Goal: Task Accomplishment & Management: Use online tool/utility

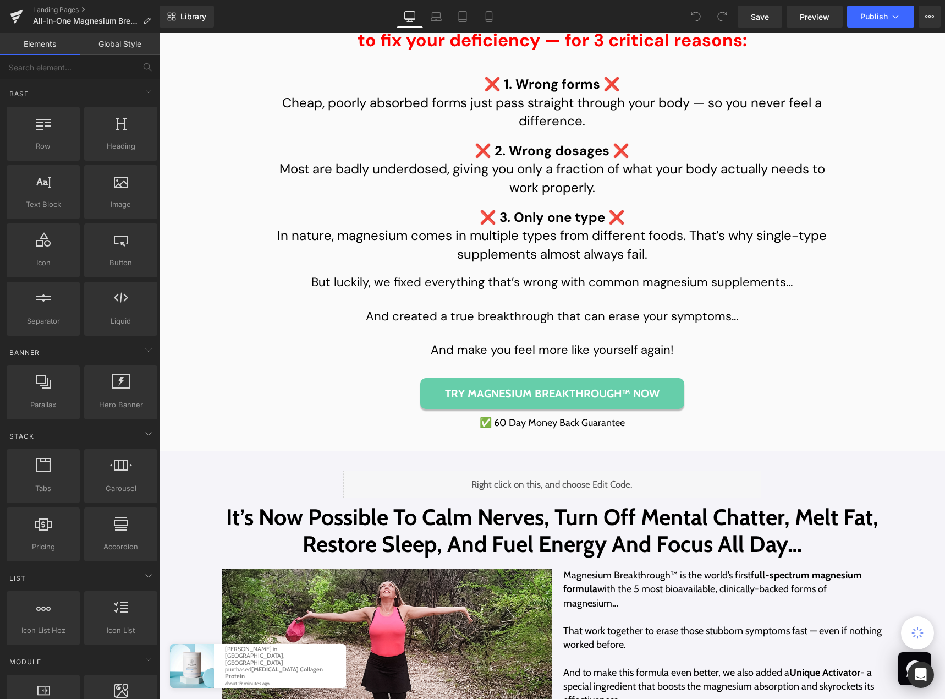
scroll to position [2200, 0]
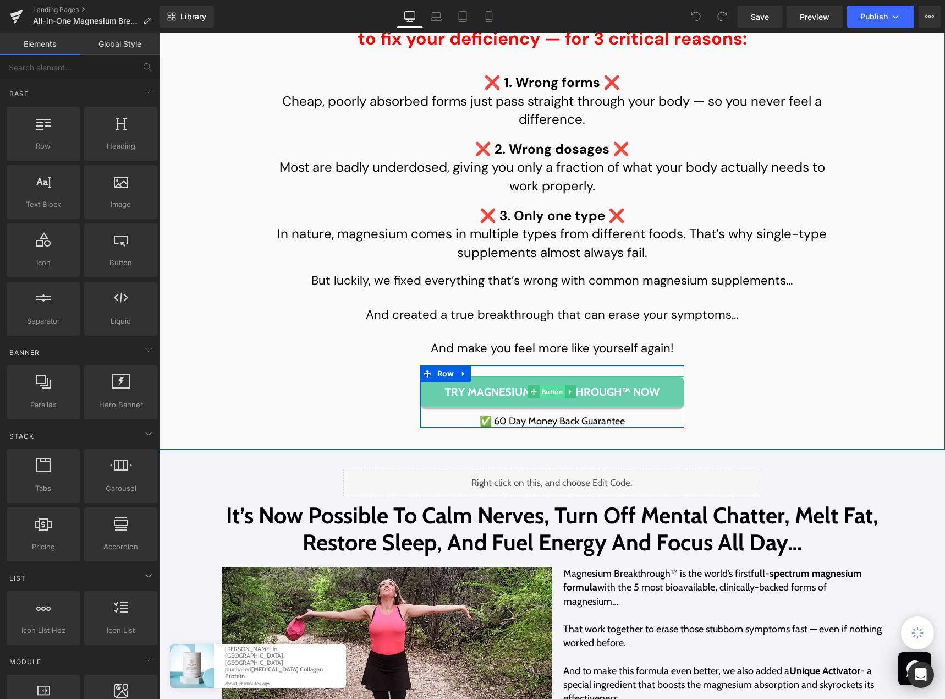
click at [557, 398] on span "Button" at bounding box center [551, 391] width 25 height 13
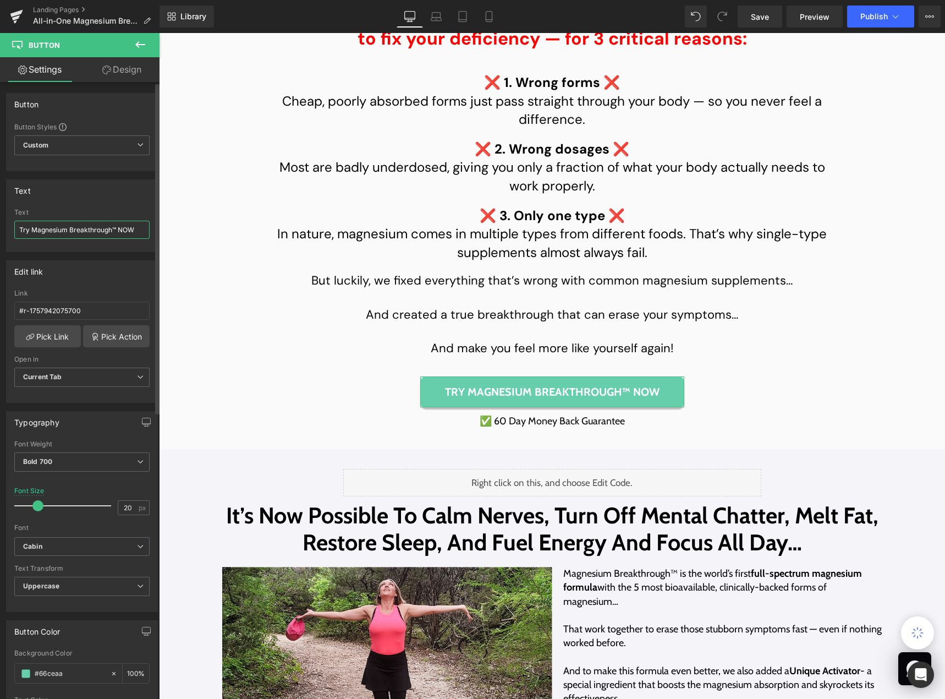
click at [101, 233] on input "Try Magnesium Breakthrough™ NOW" at bounding box center [81, 230] width 135 height 18
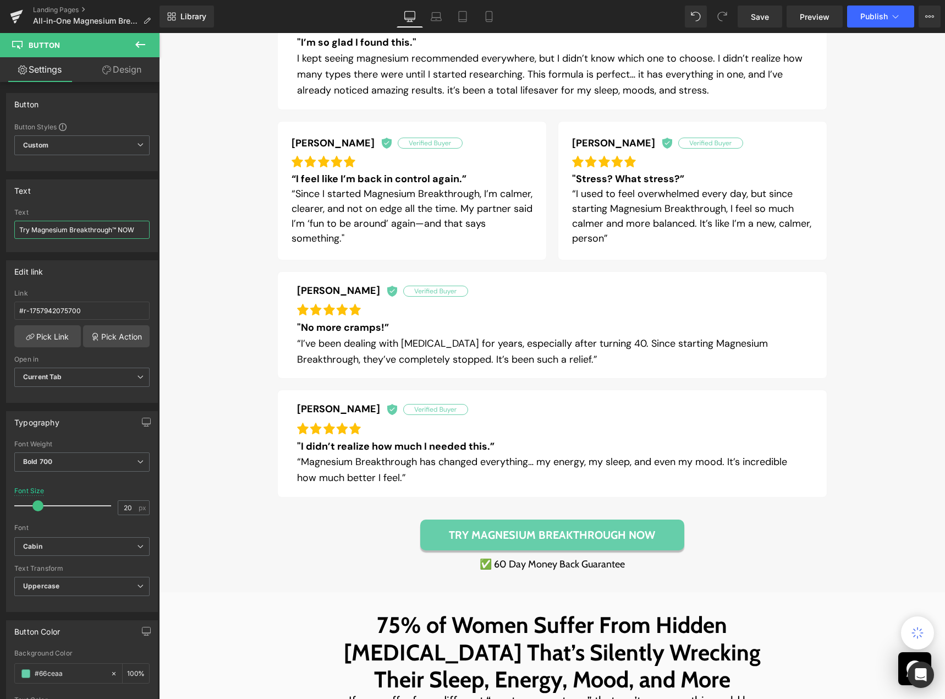
scroll to position [880, 0]
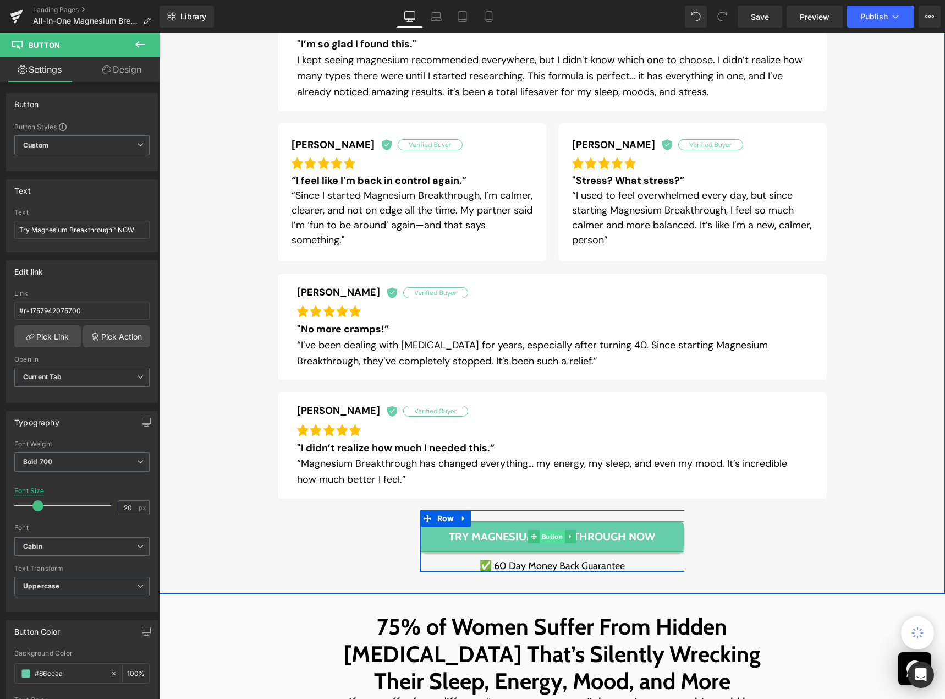
click at [553, 536] on span "Button" at bounding box center [551, 536] width 25 height 13
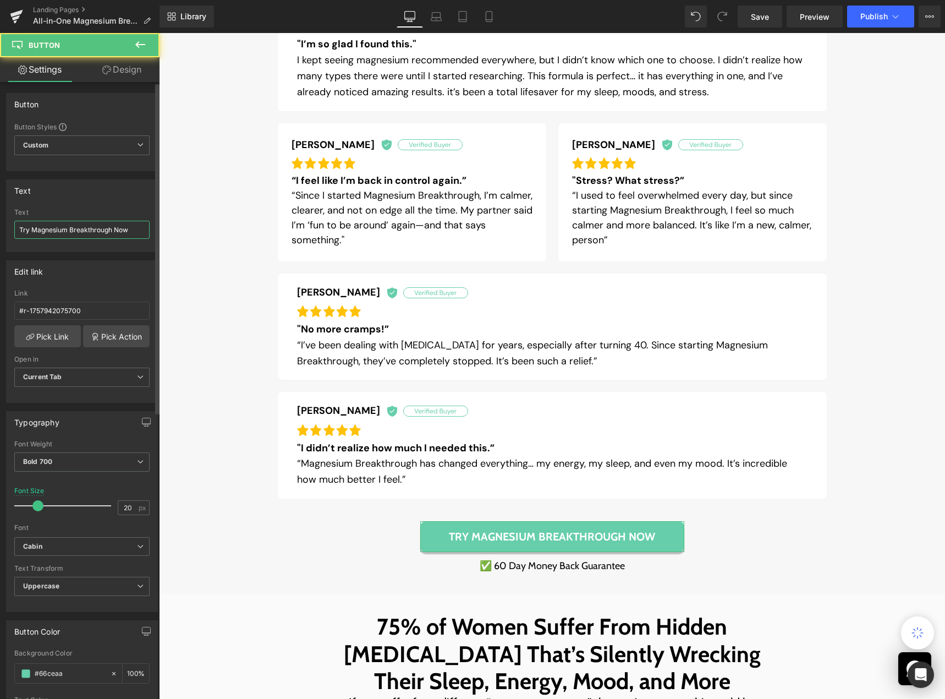
click at [80, 228] on input "Try Magnesium Breakthrough Now" at bounding box center [81, 230] width 135 height 18
paste input "™ NOW"
type input "Try Magnesium Breakthrough™ NOW"
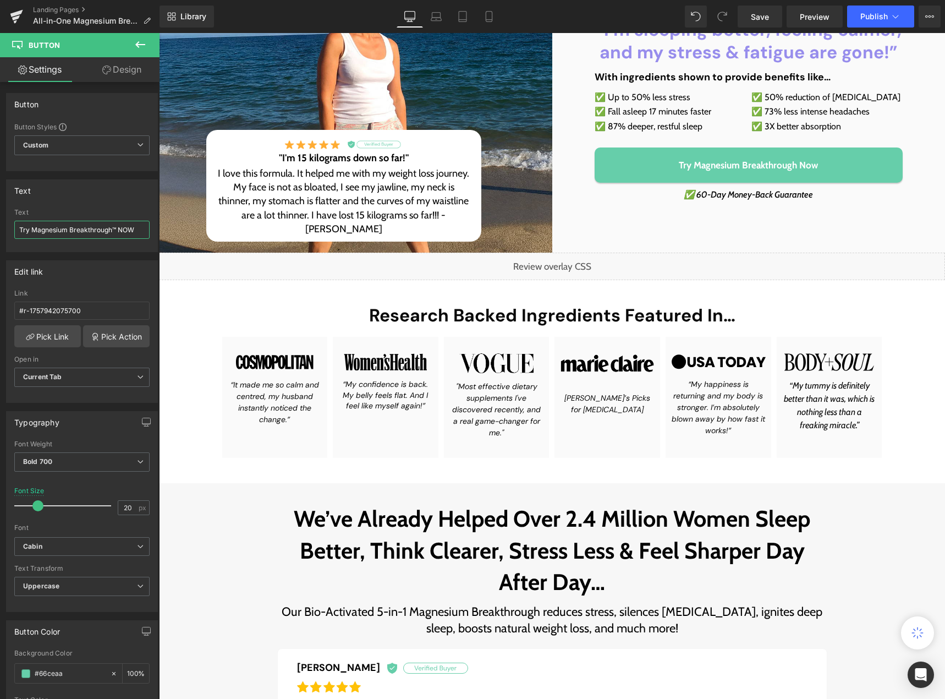
scroll to position [0, 0]
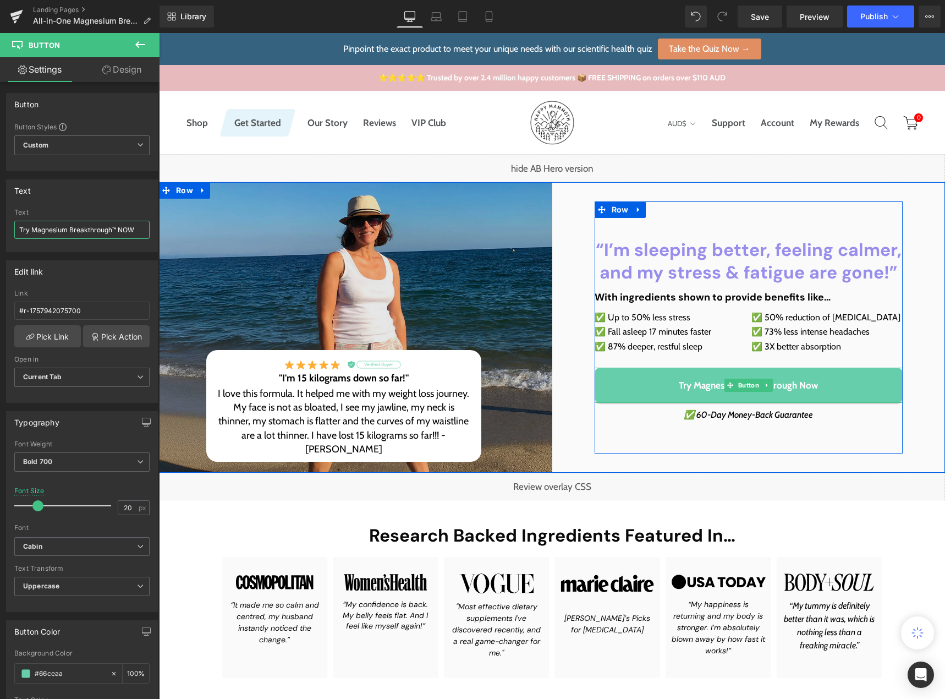
drag, startPoint x: 750, startPoint y: 384, endPoint x: 166, endPoint y: 333, distance: 587.0
click at [751, 384] on span "Button" at bounding box center [748, 384] width 25 height 13
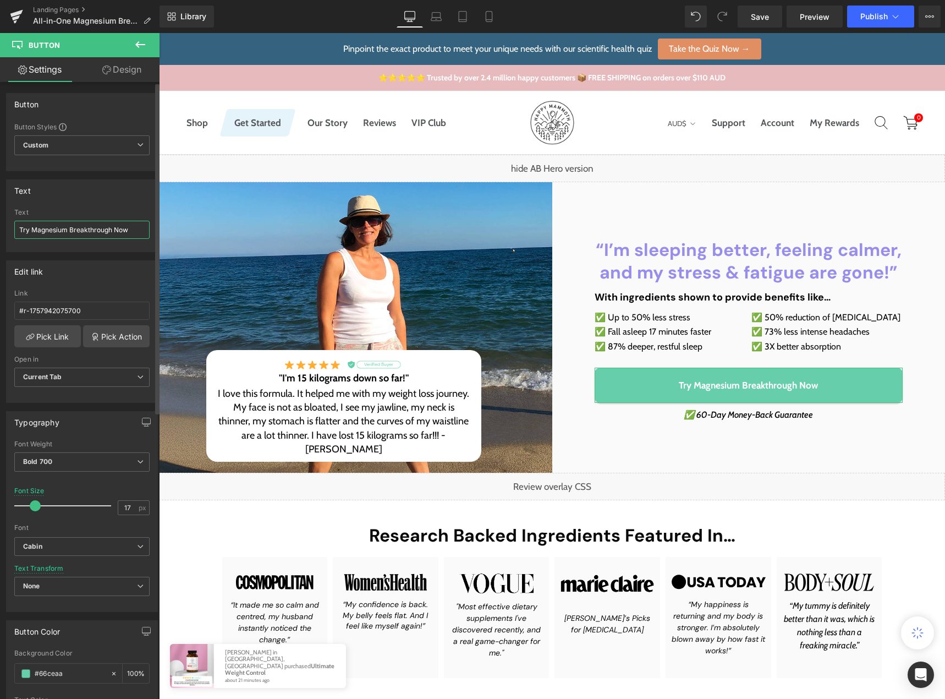
click at [87, 234] on input "Try Magnesium Breakthrough Now" at bounding box center [81, 230] width 135 height 18
paste input "™ NOW"
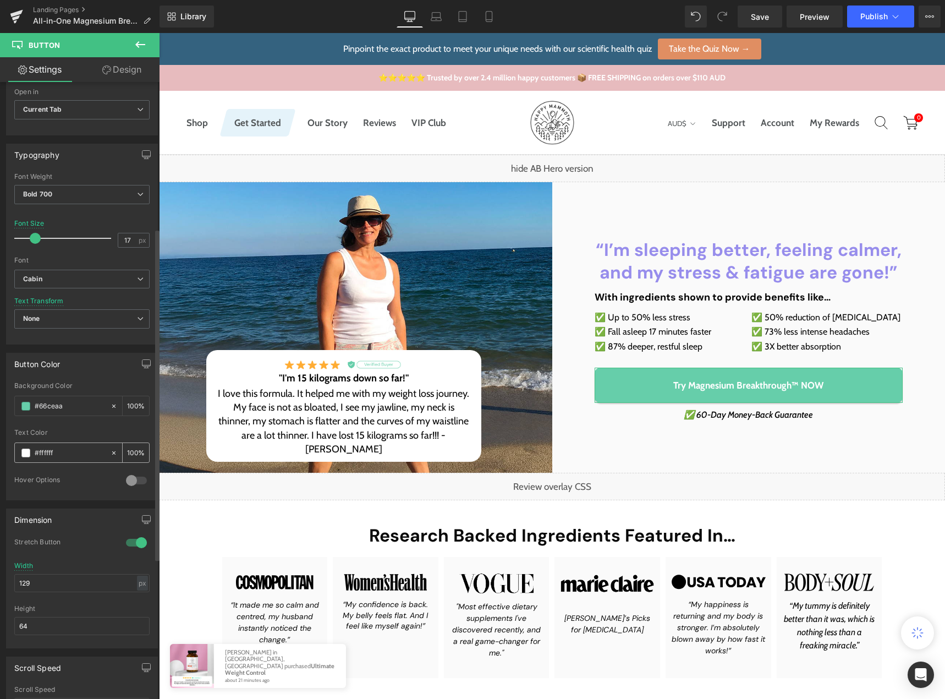
scroll to position [275, 0]
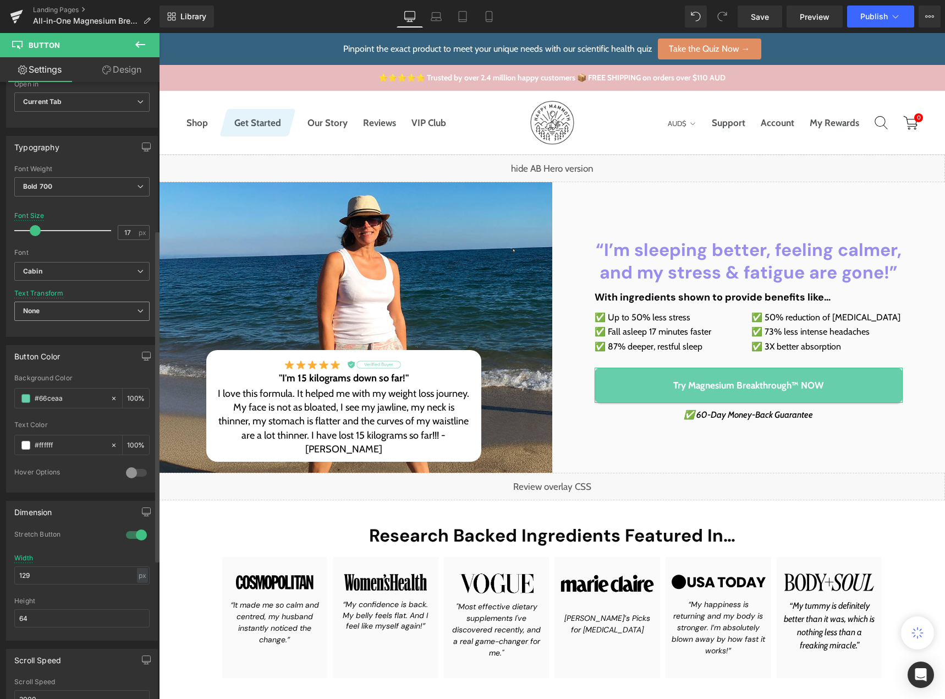
type input "Try Magnesium Breakthrough™ NOW"
click at [85, 312] on span "None" at bounding box center [81, 310] width 135 height 19
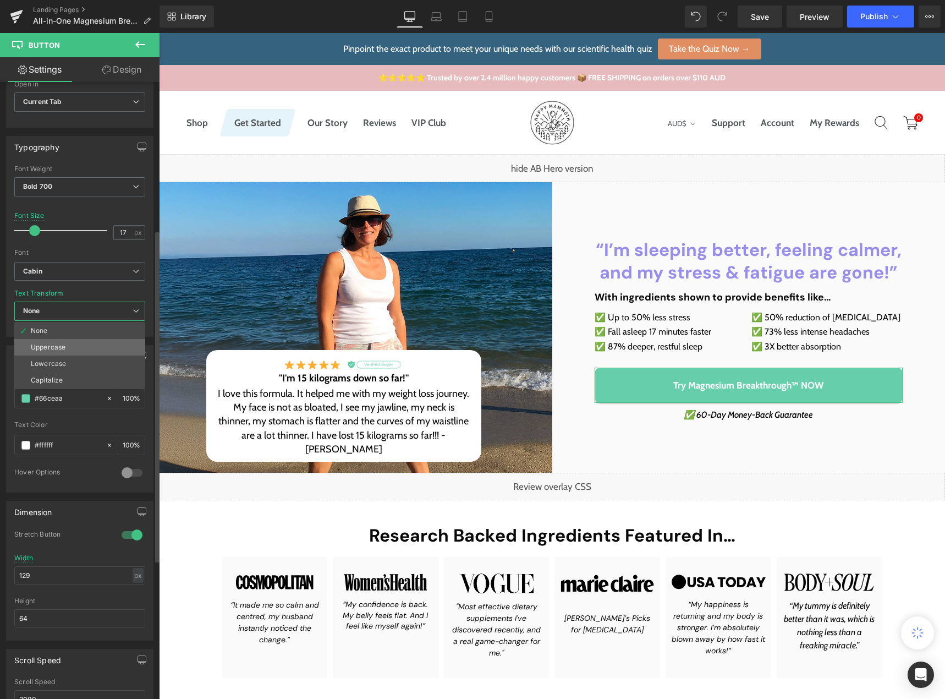
click at [69, 350] on li "Uppercase" at bounding box center [79, 347] width 131 height 17
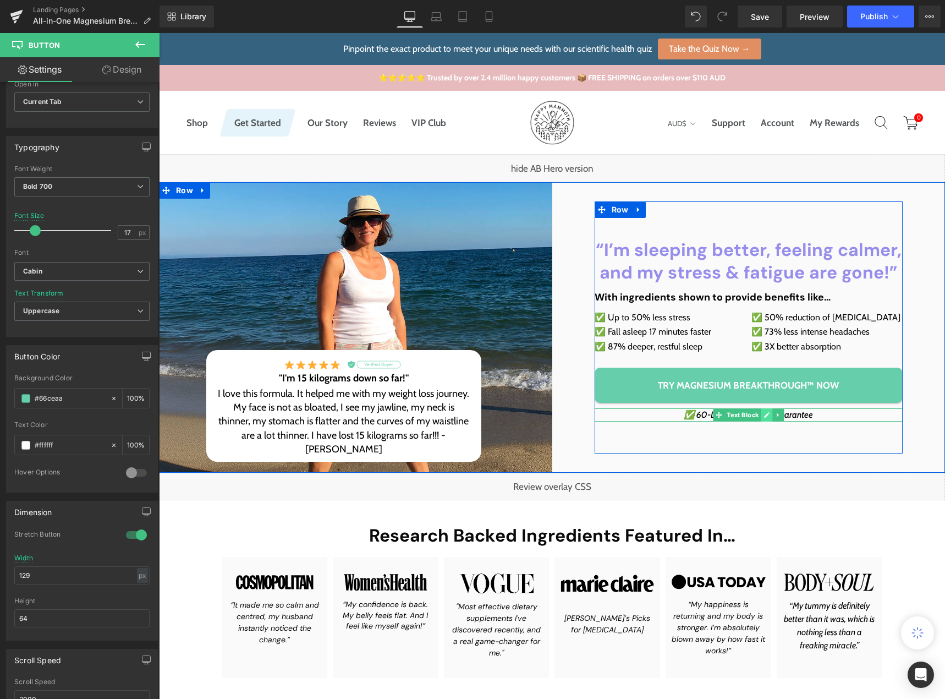
click at [763, 415] on icon at bounding box center [766, 414] width 6 height 7
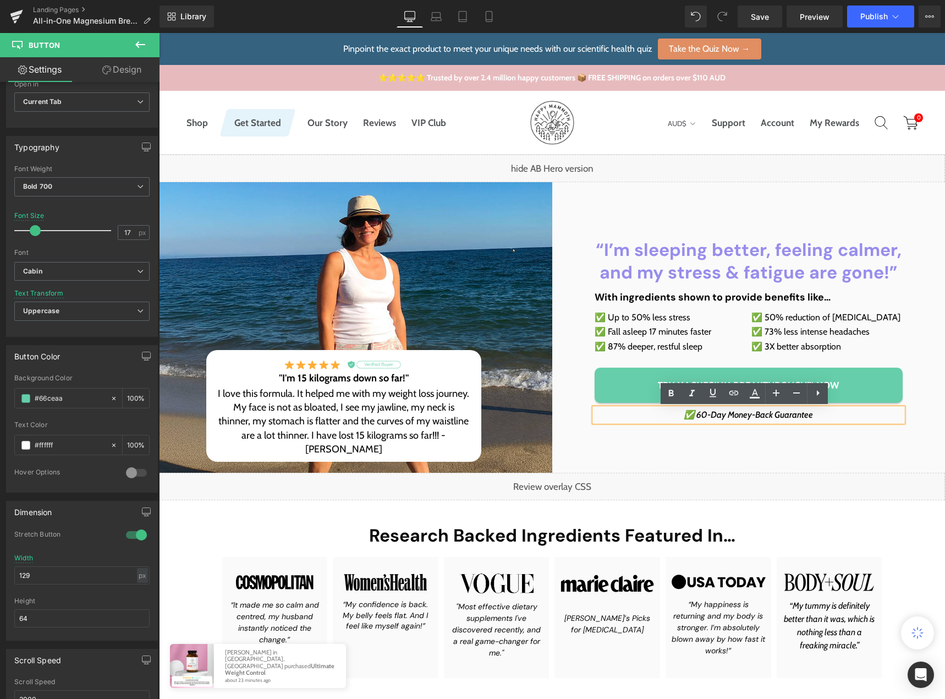
click at [747, 417] on icon "✅ 60-Day Money-Back Guarantee" at bounding box center [748, 414] width 129 height 10
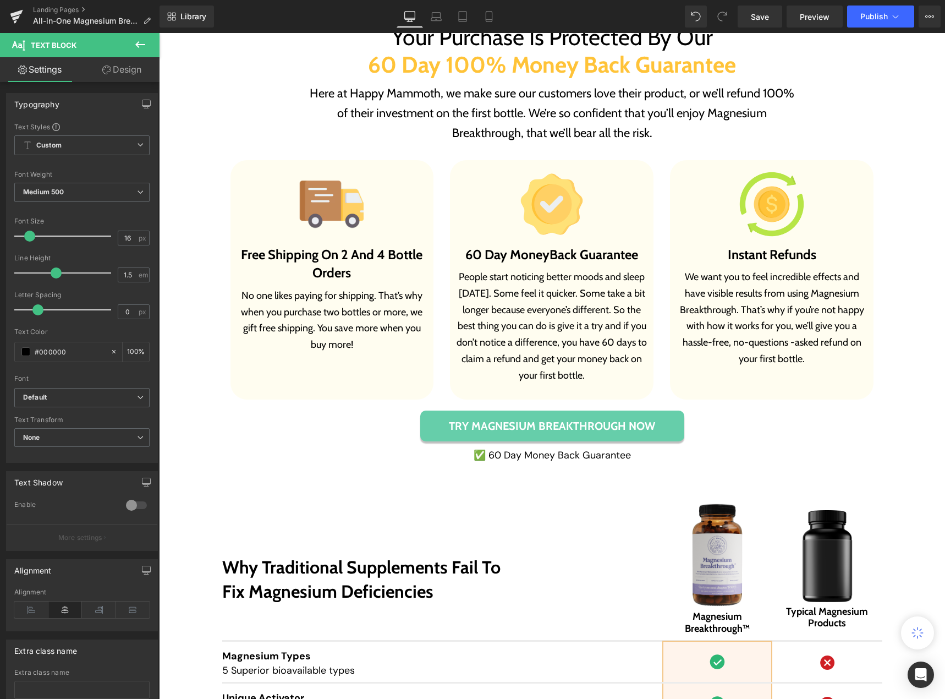
scroll to position [6931, 0]
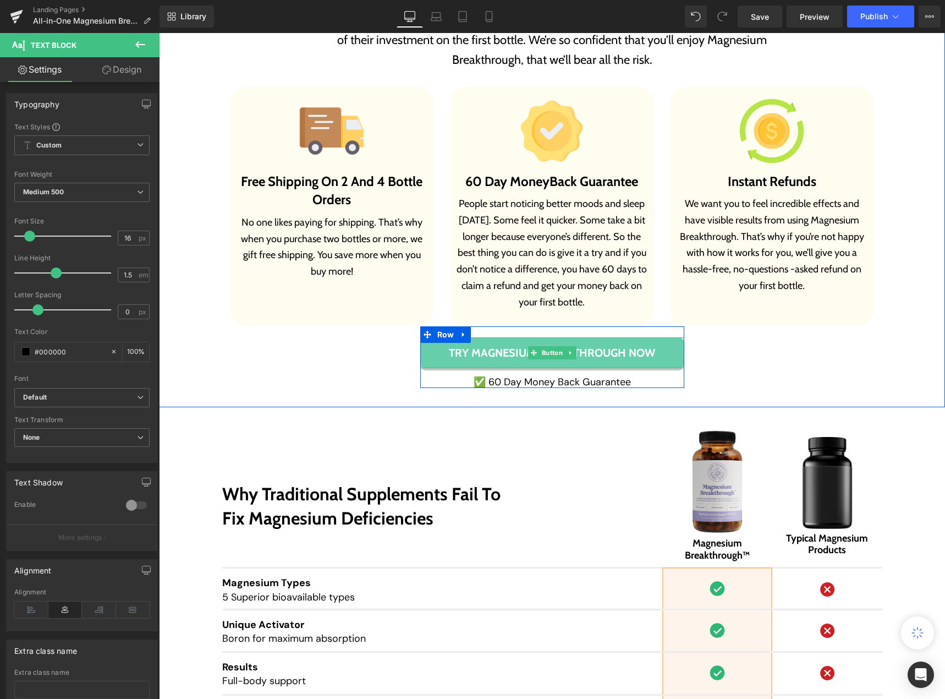
click at [556, 349] on span "Button" at bounding box center [551, 352] width 25 height 13
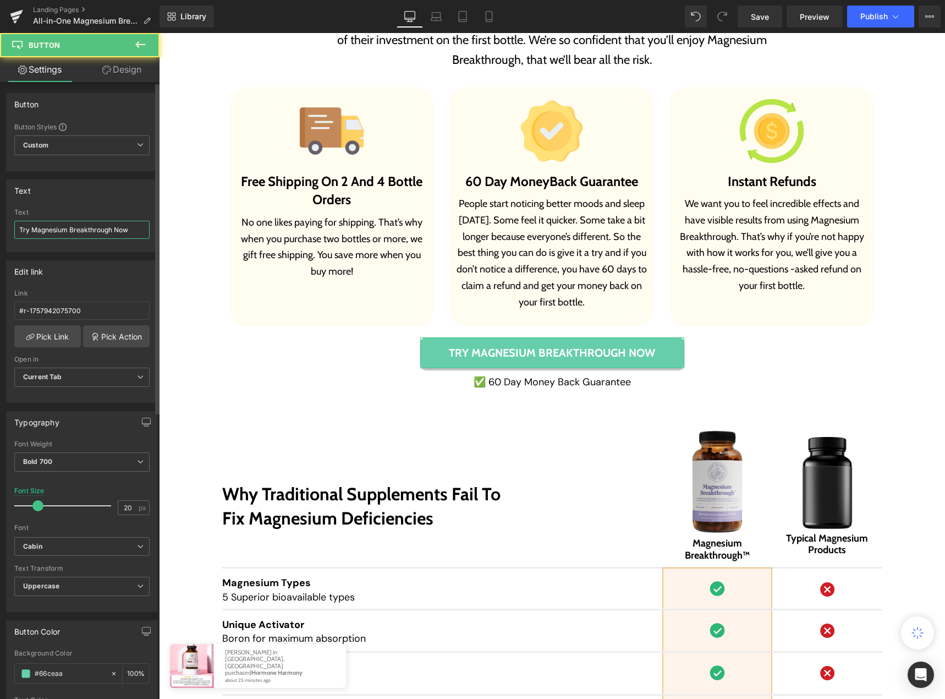
click at [80, 228] on input "Try Magnesium Breakthrough Now" at bounding box center [81, 230] width 135 height 18
type input "Try Magnesium Breakthrough™ NOW"
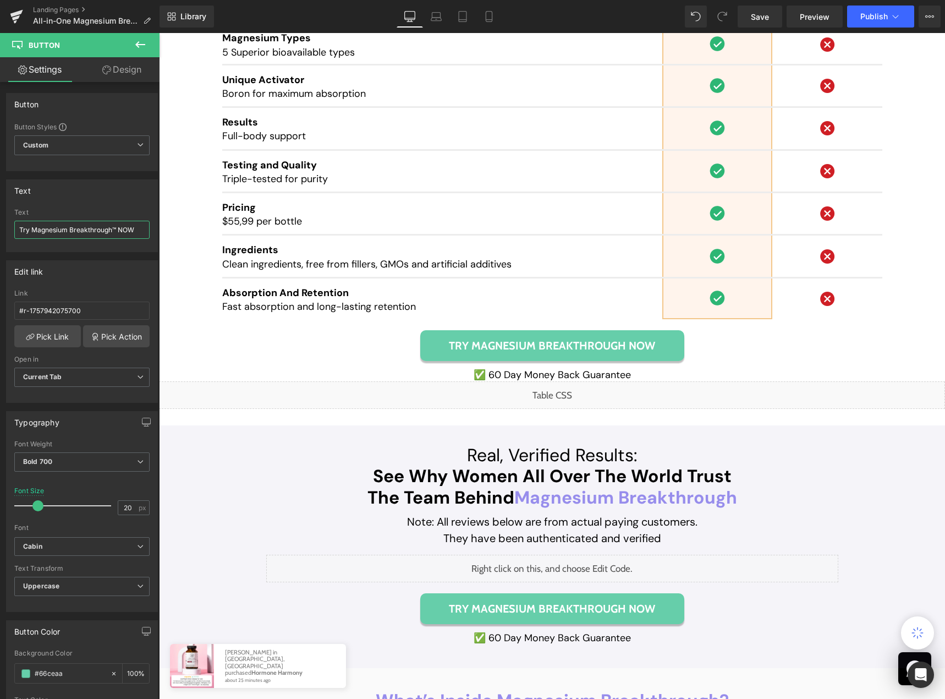
scroll to position [7481, 0]
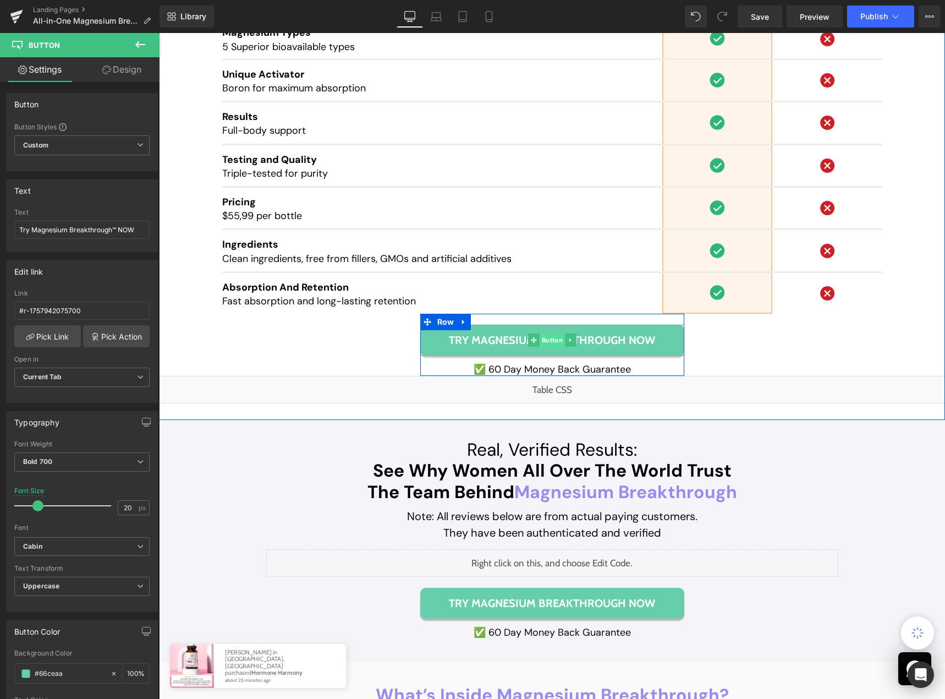
click at [554, 335] on span "Button" at bounding box center [551, 339] width 25 height 13
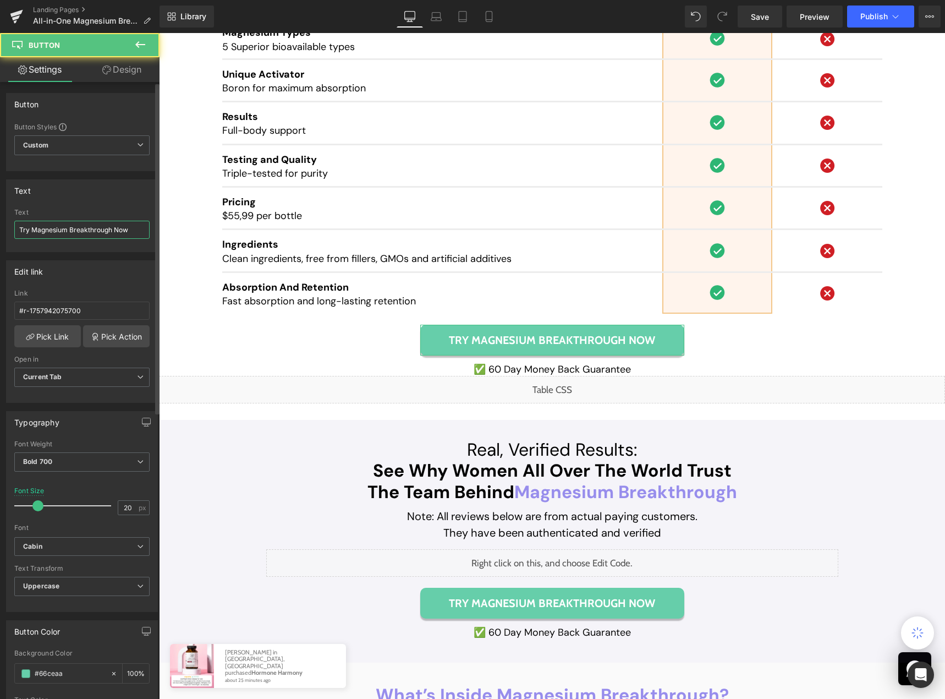
click at [109, 231] on input "Try Magnesium Breakthrough Now" at bounding box center [81, 230] width 135 height 18
paste input "™ NOW"
type input "Try Magnesium Breakthrough™ NOW"
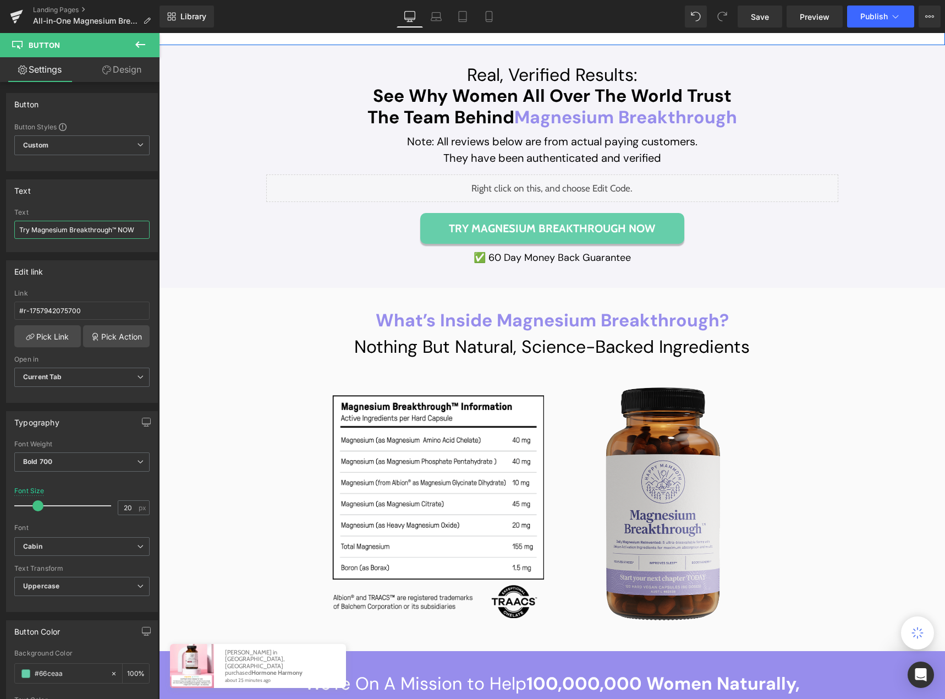
scroll to position [7866, 0]
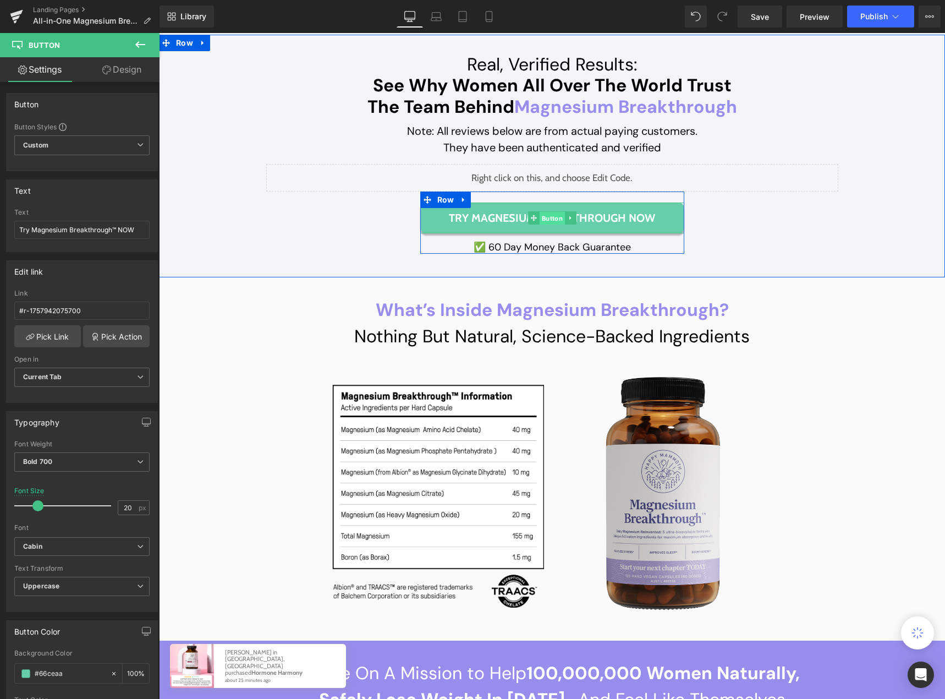
click at [547, 216] on span "Button" at bounding box center [551, 218] width 25 height 13
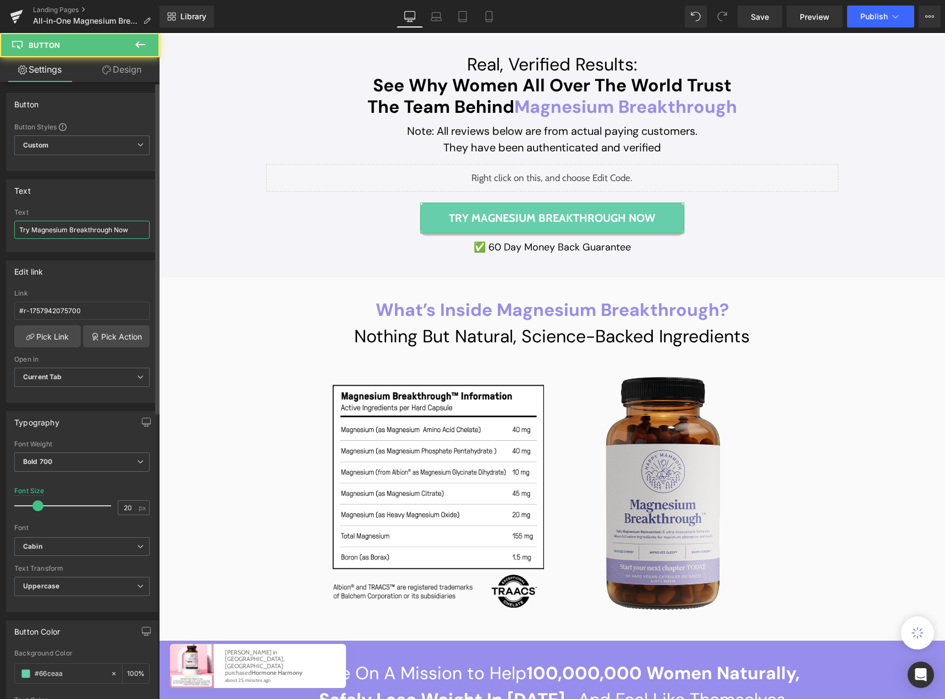
click at [94, 226] on input "Try Magnesium Breakthrough Now" at bounding box center [81, 230] width 135 height 18
paste input "™ NOW"
type input "Try Magnesium Breakthrough™ NOW"
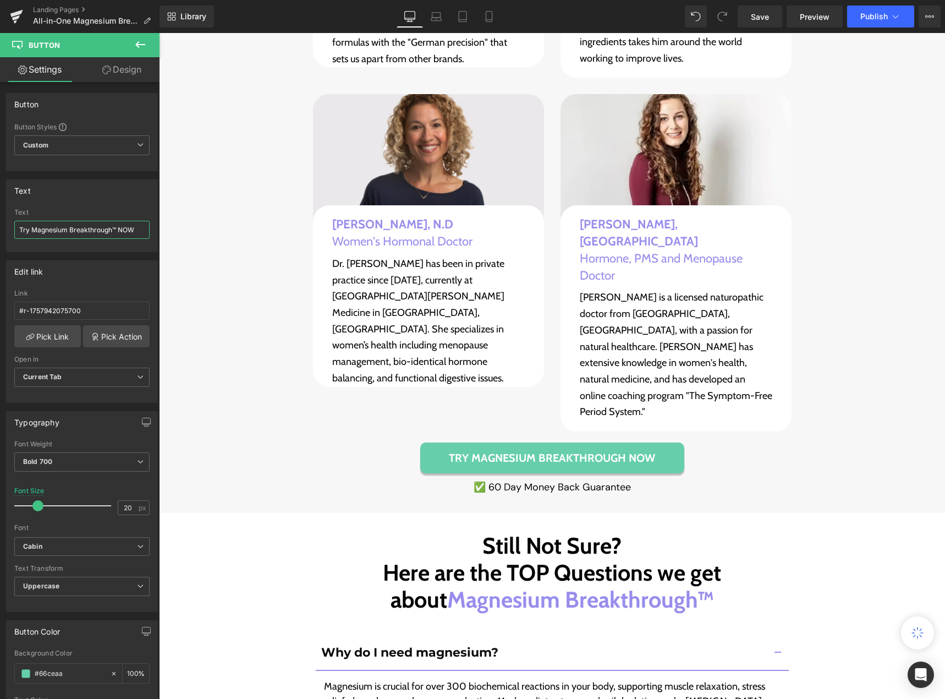
scroll to position [8856, 0]
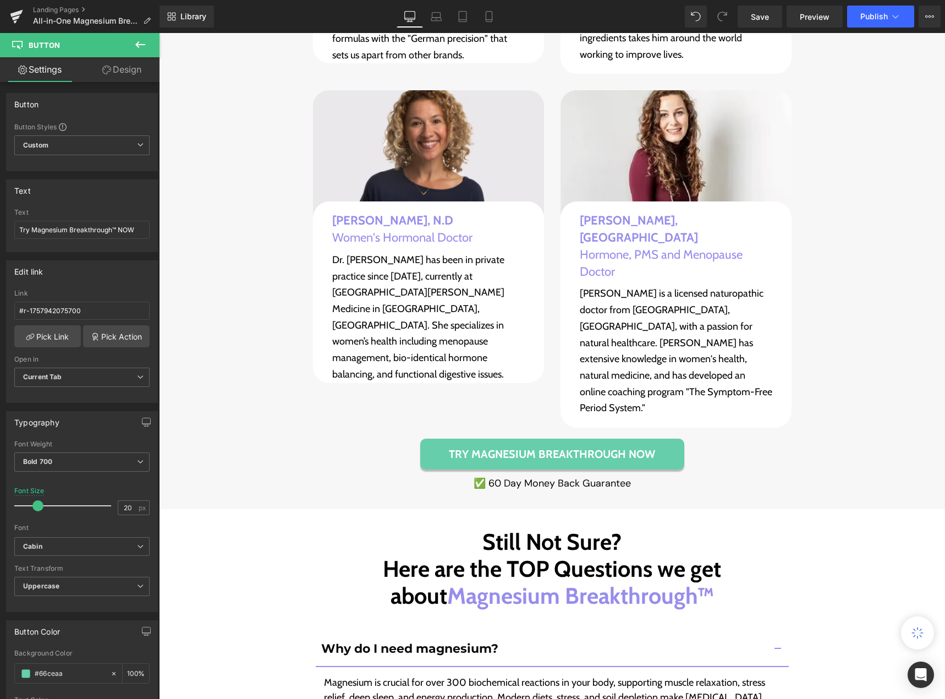
click at [545, 438] on div "Try Magnesium Breakthrough Now Button" at bounding box center [552, 453] width 264 height 31
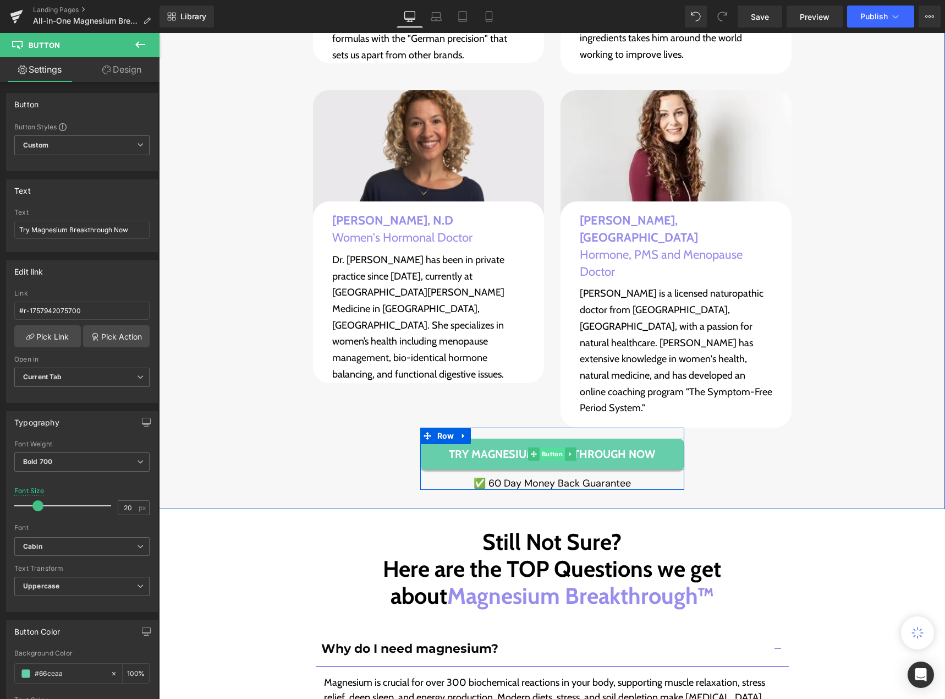
click at [545, 447] on span "Button" at bounding box center [551, 453] width 25 height 13
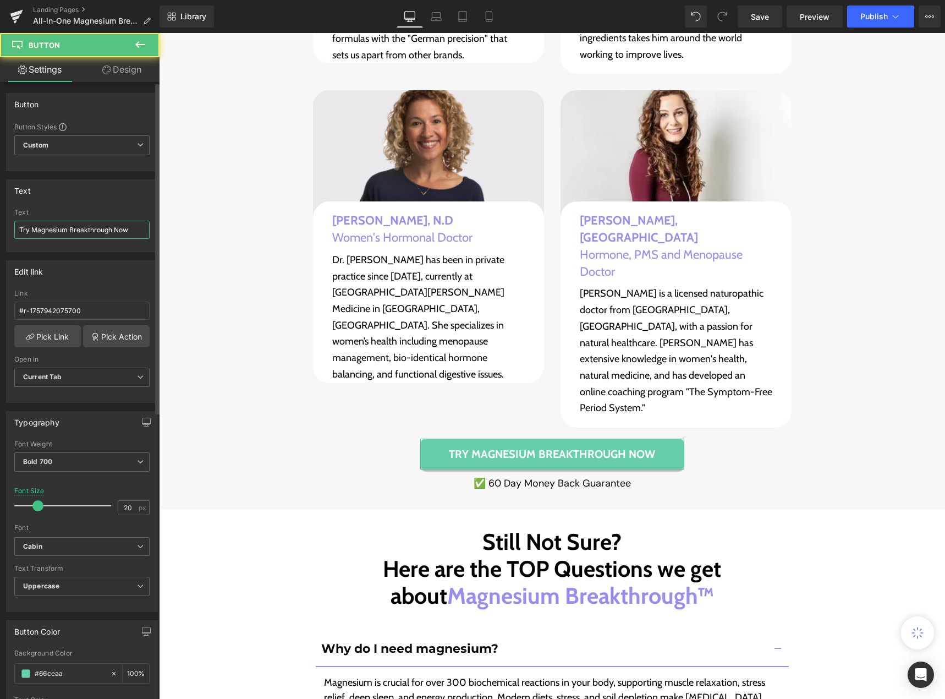
click at [105, 232] on input "Try Magnesium Breakthrough Now" at bounding box center [81, 230] width 135 height 18
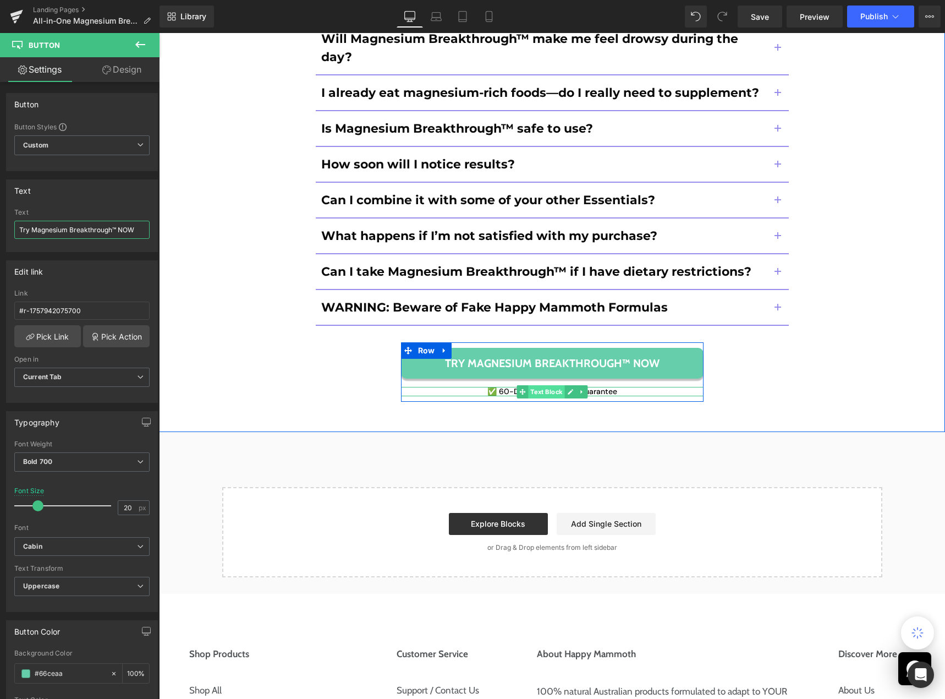
scroll to position [9901, 0]
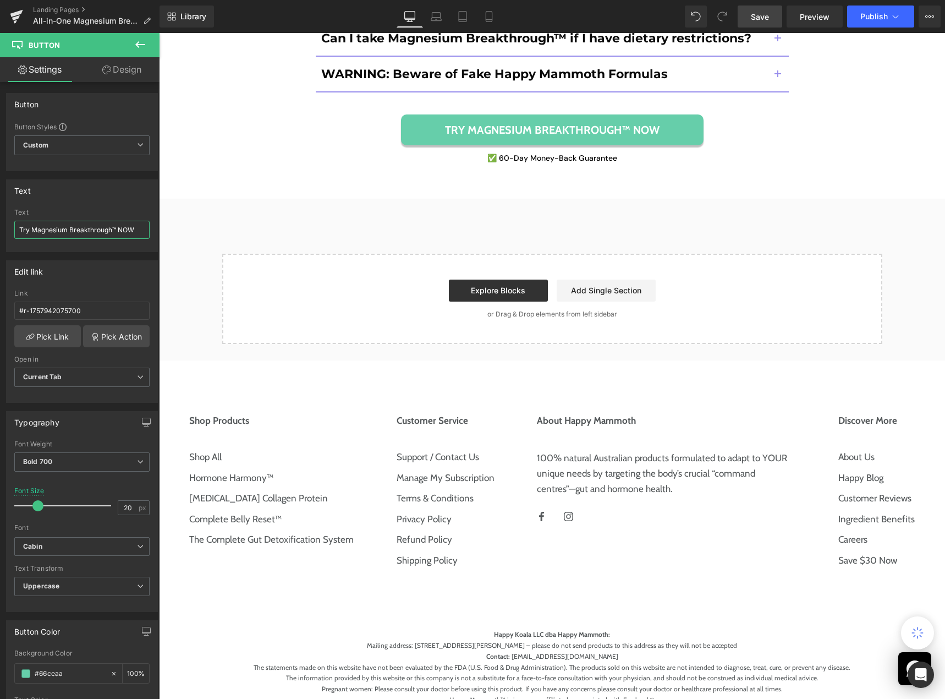
type input "Try Magnesium Breakthrough™ NOW"
click at [768, 17] on span "Save" at bounding box center [760, 17] width 18 height 12
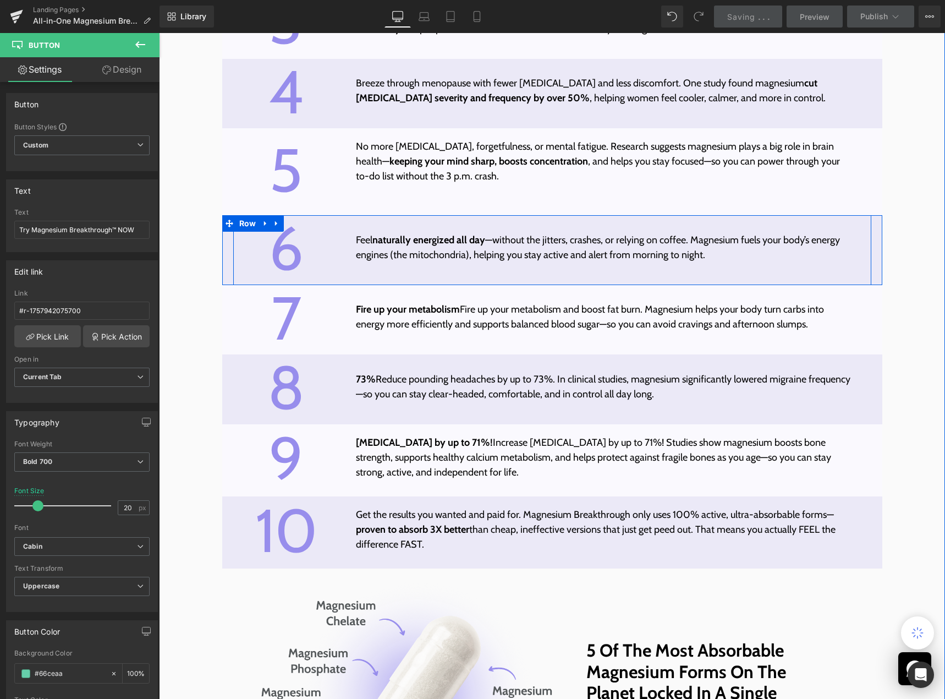
scroll to position [3300, 0]
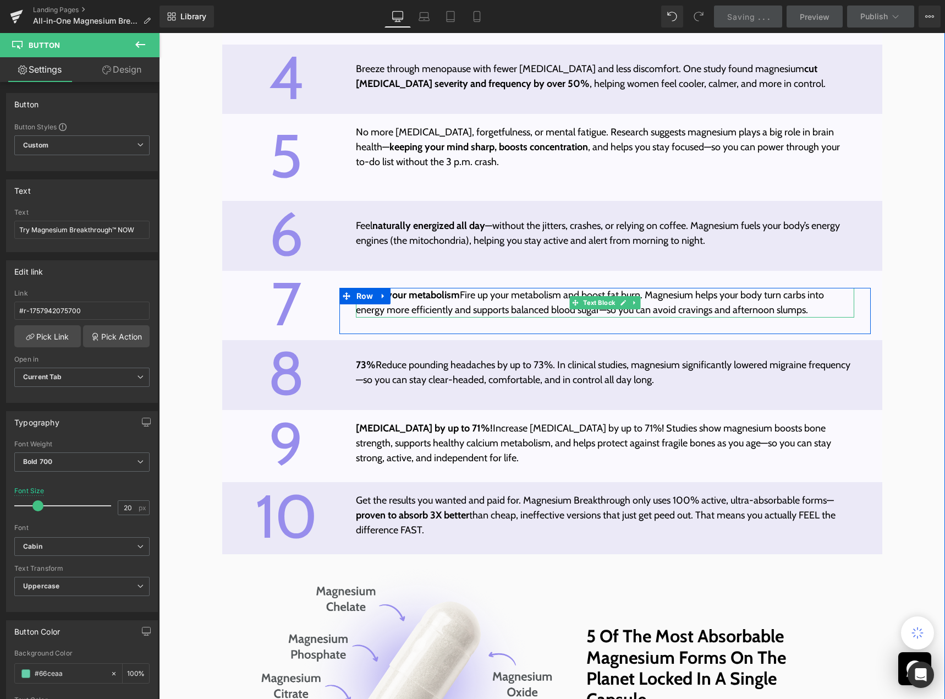
click at [456, 303] on p "Fire up your metabolism Fire up your metabolism and boost fat burn. Magnesium h…" at bounding box center [605, 303] width 499 height 30
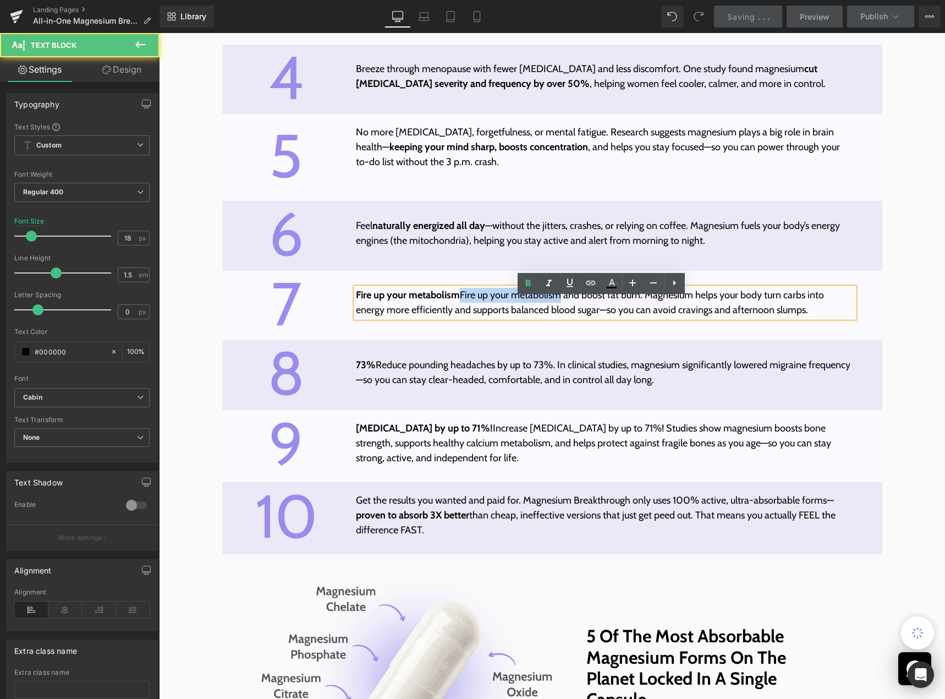
drag, startPoint x: 456, startPoint y: 304, endPoint x: 556, endPoint y: 303, distance: 100.1
click at [556, 303] on p "Fire up your metabolism Fire up your metabolism and boost fat burn. Magnesium h…" at bounding box center [605, 303] width 499 height 30
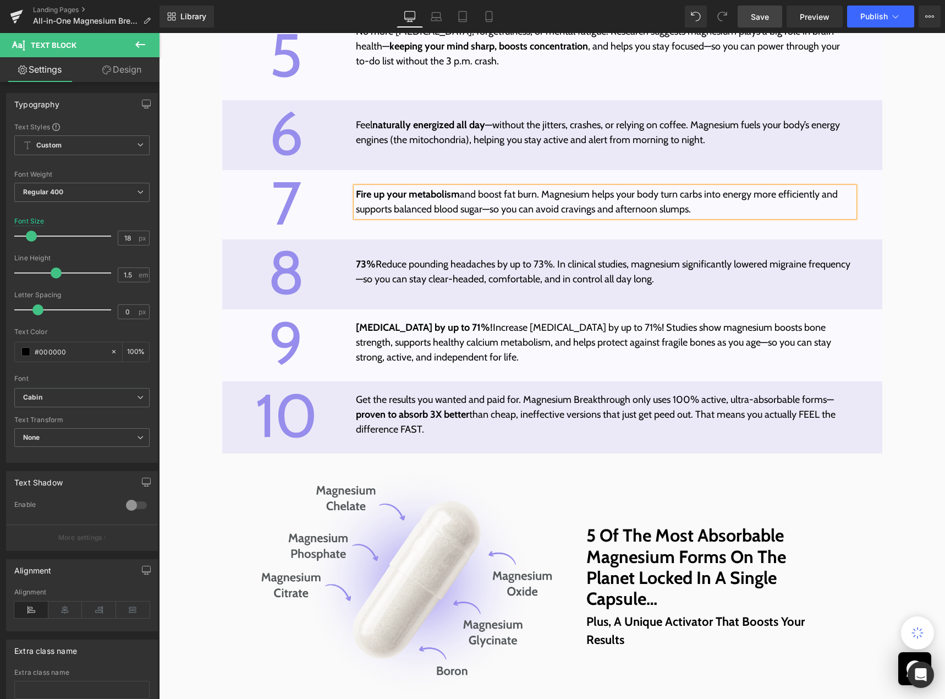
scroll to position [3410, 0]
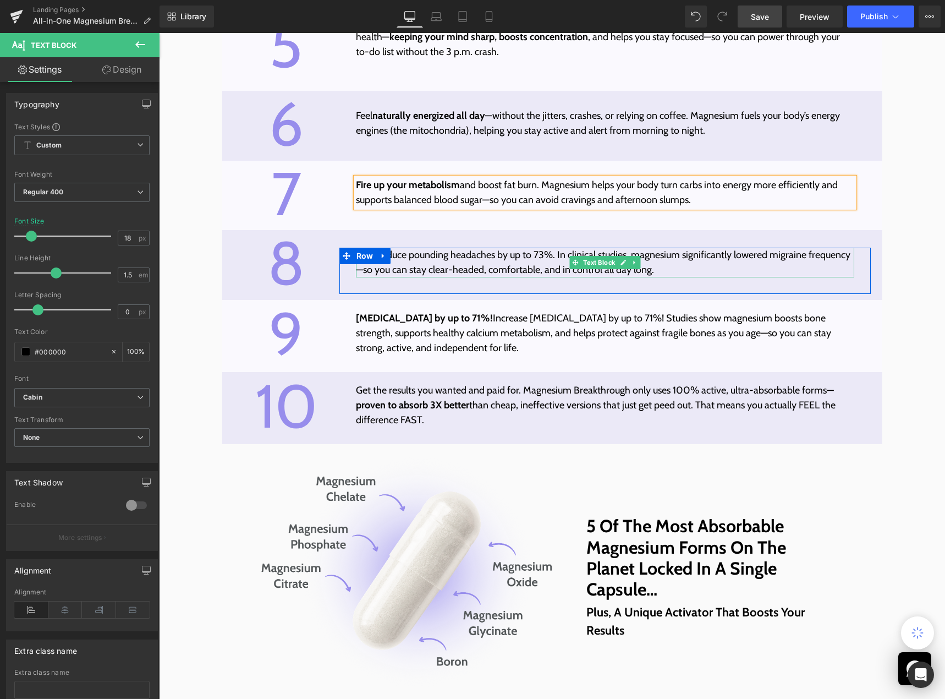
click at [398, 262] on p "73% Reduce pounding headaches by up to 73%. In clinical studies, magnesium sign…" at bounding box center [605, 263] width 499 height 30
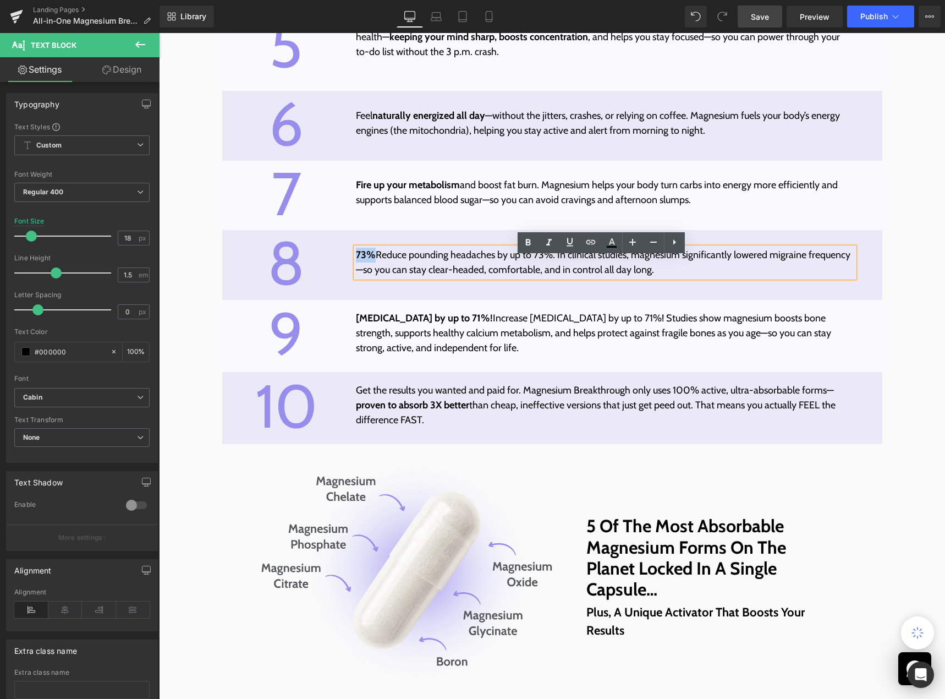
drag, startPoint x: 370, startPoint y: 262, endPoint x: 354, endPoint y: 262, distance: 16.5
click at [356, 261] on strong "73%" at bounding box center [366, 255] width 20 height 12
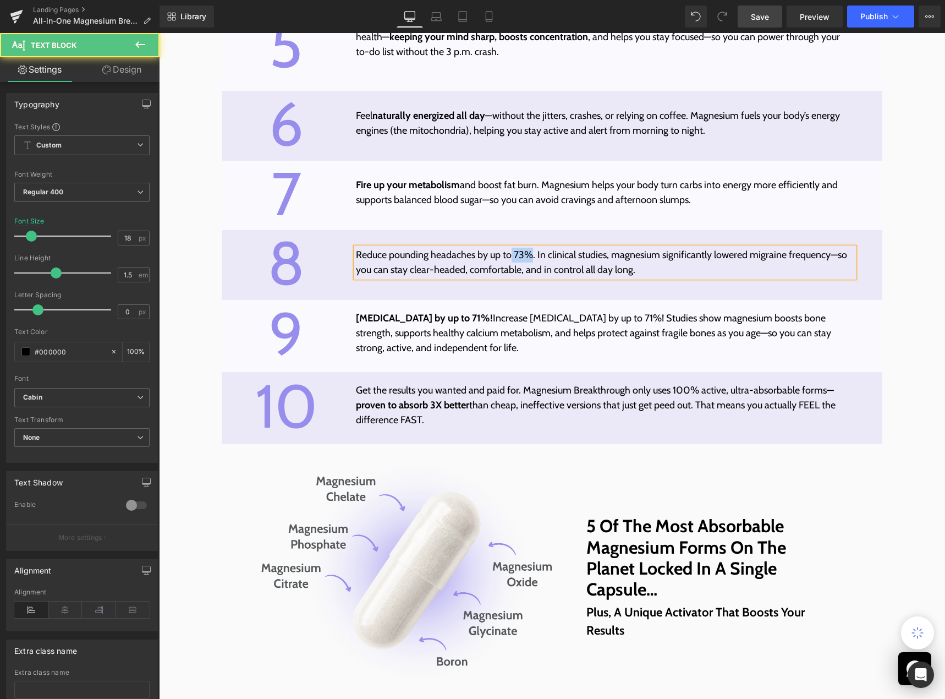
drag, startPoint x: 507, startPoint y: 263, endPoint x: 526, endPoint y: 262, distance: 19.3
click at [526, 262] on p "Reduce pounding headaches by up to 73%. In clinical studies, magnesium signific…" at bounding box center [605, 263] width 499 height 30
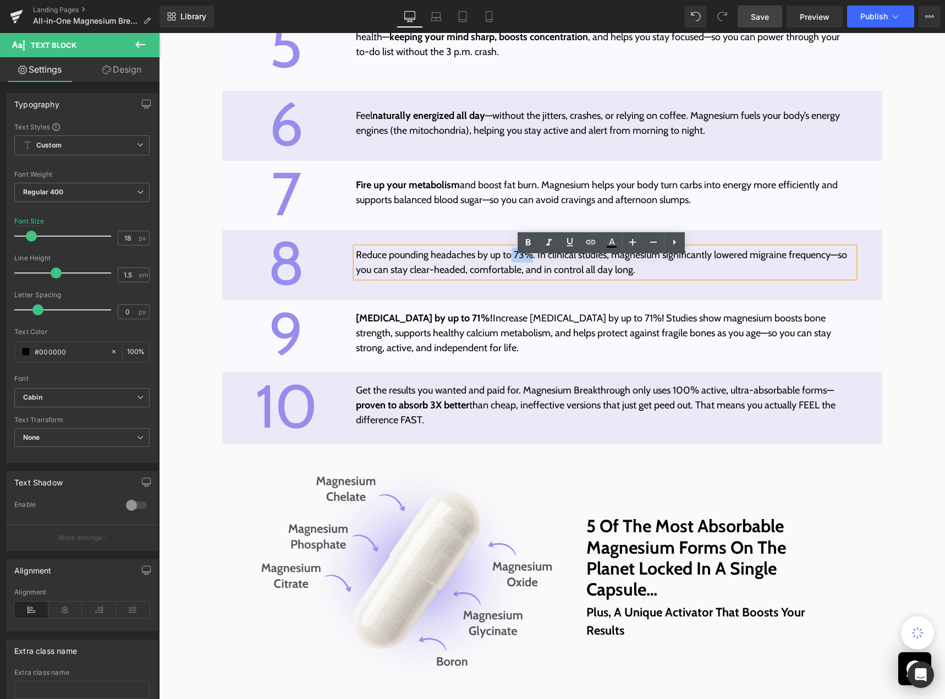
click at [526, 263] on p "Reduce pounding headaches by up to 73%. In clinical studies, magnesium signific…" at bounding box center [605, 263] width 499 height 30
drag, startPoint x: 528, startPoint y: 261, endPoint x: 510, endPoint y: 262, distance: 17.6
click at [510, 262] on p "Reduce pounding headaches by up to 73%. In clinical studies, magnesium signific…" at bounding box center [605, 263] width 499 height 30
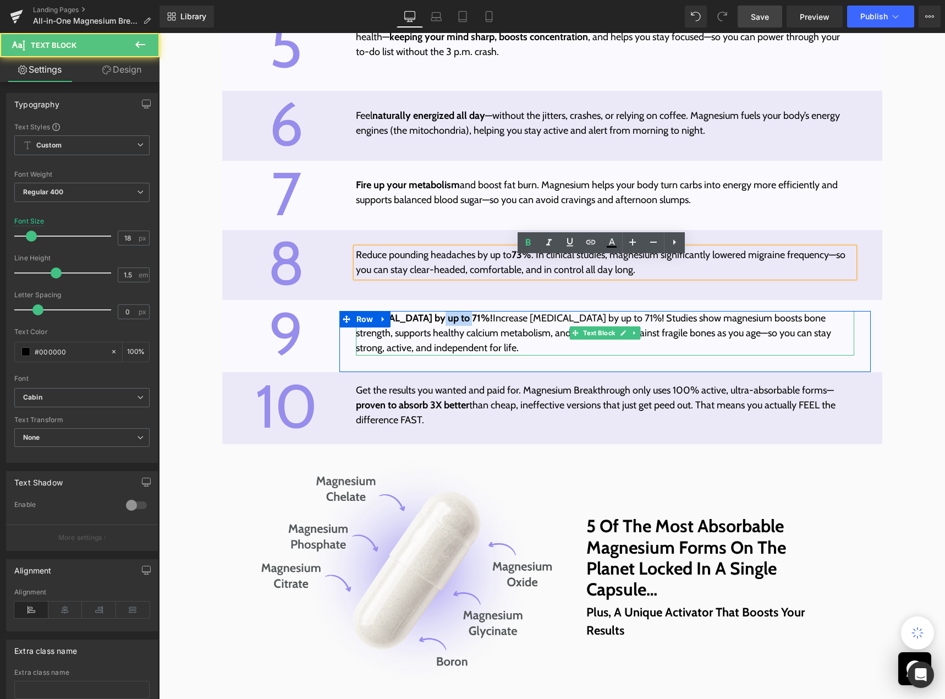
drag, startPoint x: 461, startPoint y: 326, endPoint x: 429, endPoint y: 328, distance: 32.6
click at [429, 324] on strong "[MEDICAL_DATA] by up to 71%!" at bounding box center [424, 318] width 137 height 12
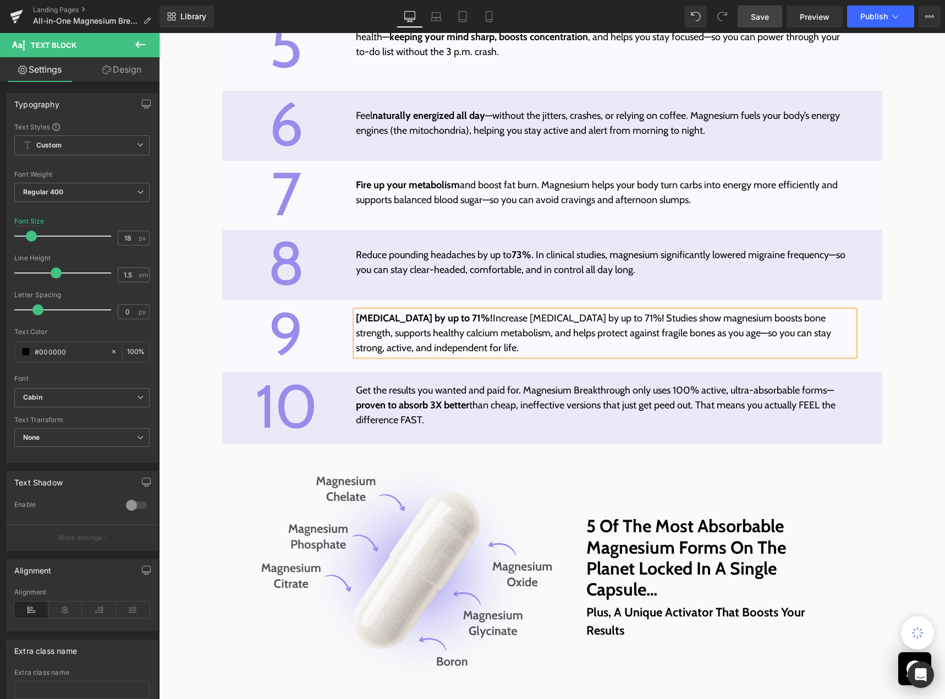
click at [420, 322] on strong "[MEDICAL_DATA] by up to 71%!" at bounding box center [424, 318] width 137 height 12
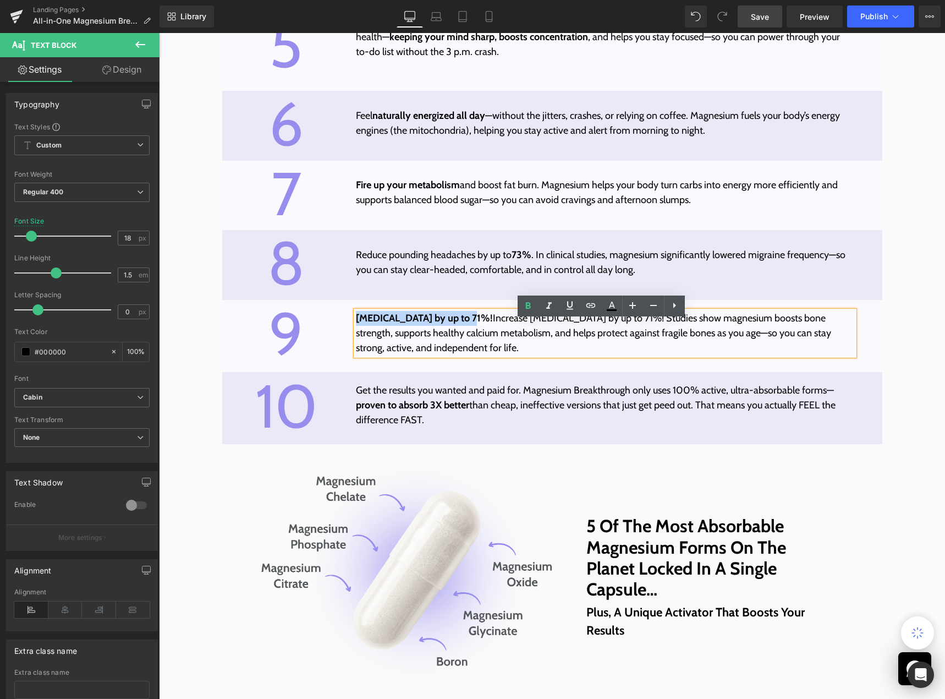
drag, startPoint x: 463, startPoint y: 327, endPoint x: 353, endPoint y: 323, distance: 110.1
click at [356, 323] on p "[MEDICAL_DATA] by up to 71%! Increase [MEDICAL_DATA] by up to 71%! Studies show…" at bounding box center [605, 333] width 499 height 45
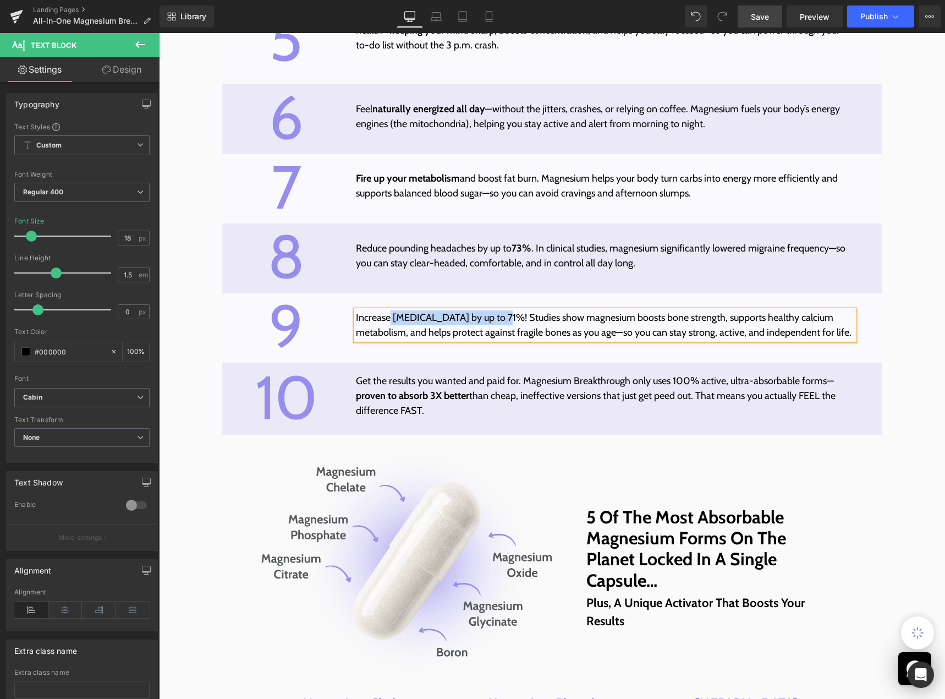
drag, startPoint x: 386, startPoint y: 327, endPoint x: 496, endPoint y: 329, distance: 110.0
click at [496, 329] on p "Increase [MEDICAL_DATA] by up to 71%! Studies show magnesium boosts bone streng…" at bounding box center [605, 325] width 499 height 30
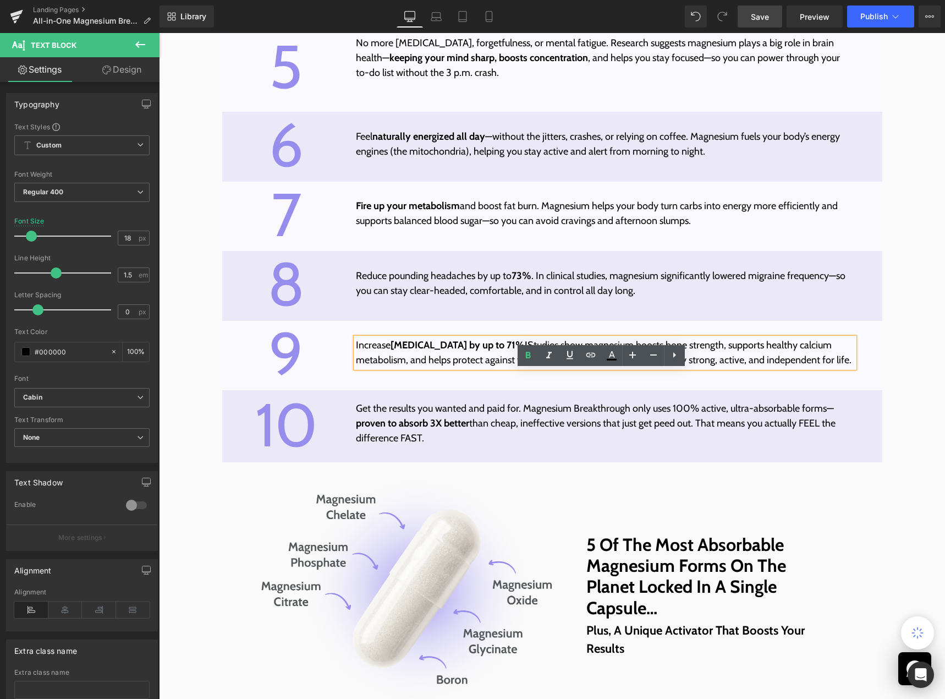
scroll to position [3362, 0]
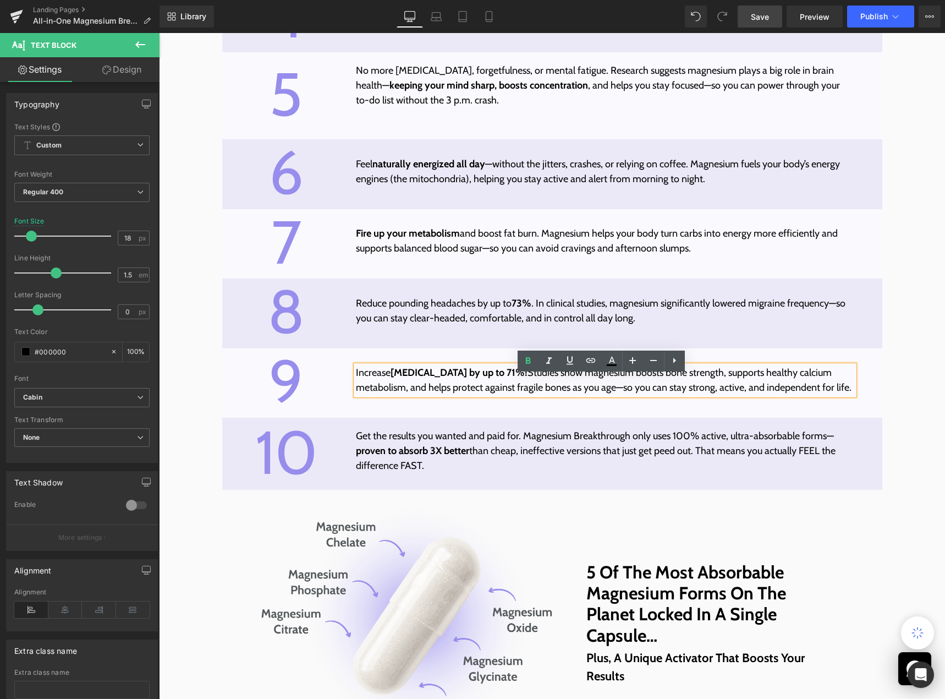
click at [757, 18] on span "Save" at bounding box center [760, 17] width 18 height 12
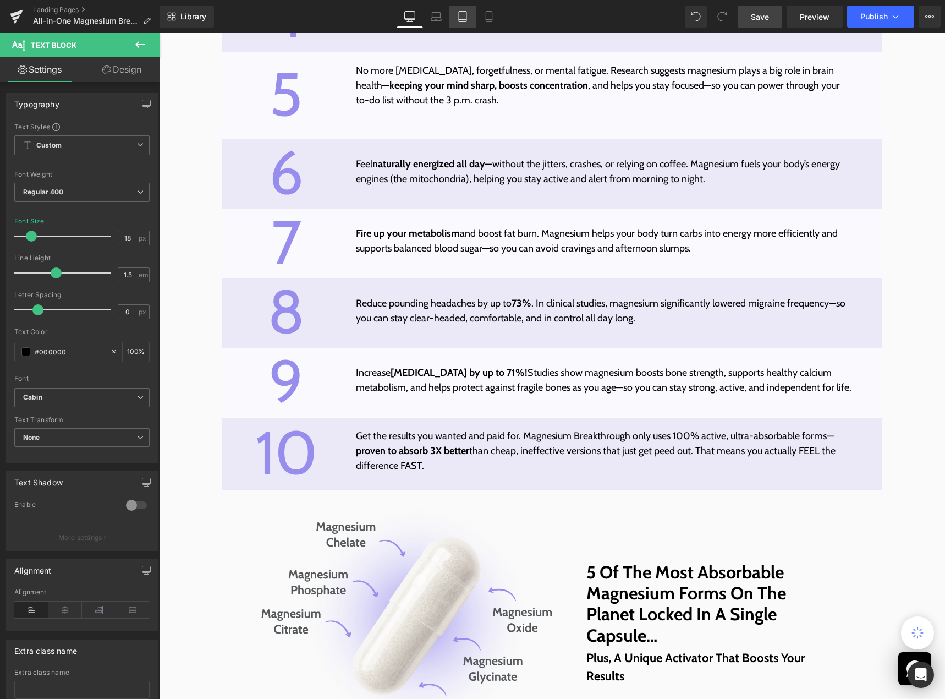
drag, startPoint x: 438, startPoint y: 15, endPoint x: 463, endPoint y: 19, distance: 25.6
click at [438, 15] on icon at bounding box center [436, 16] width 11 height 11
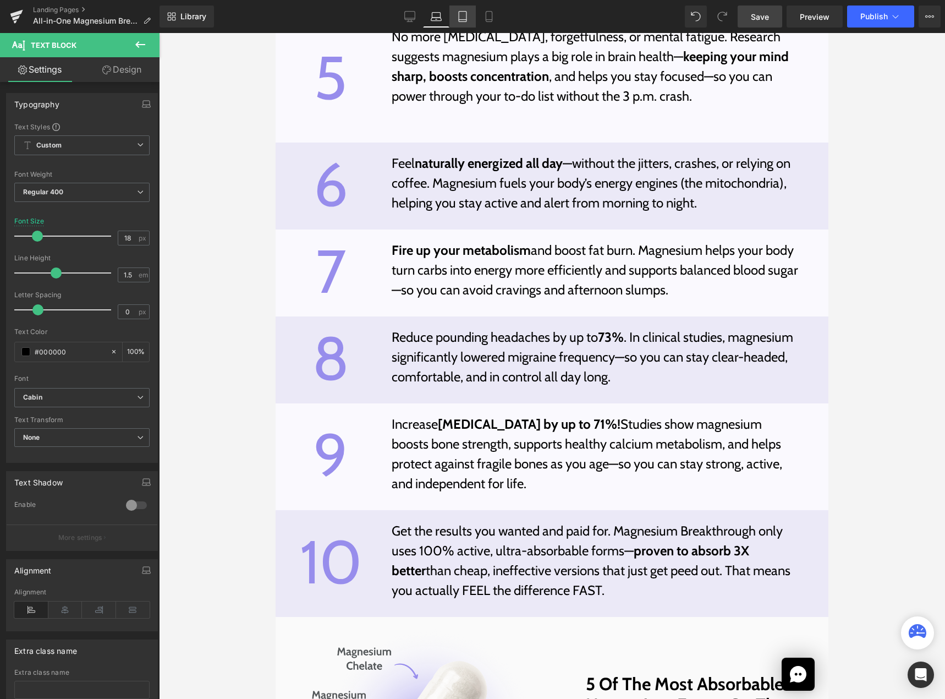
click at [463, 19] on icon at bounding box center [462, 16] width 11 height 11
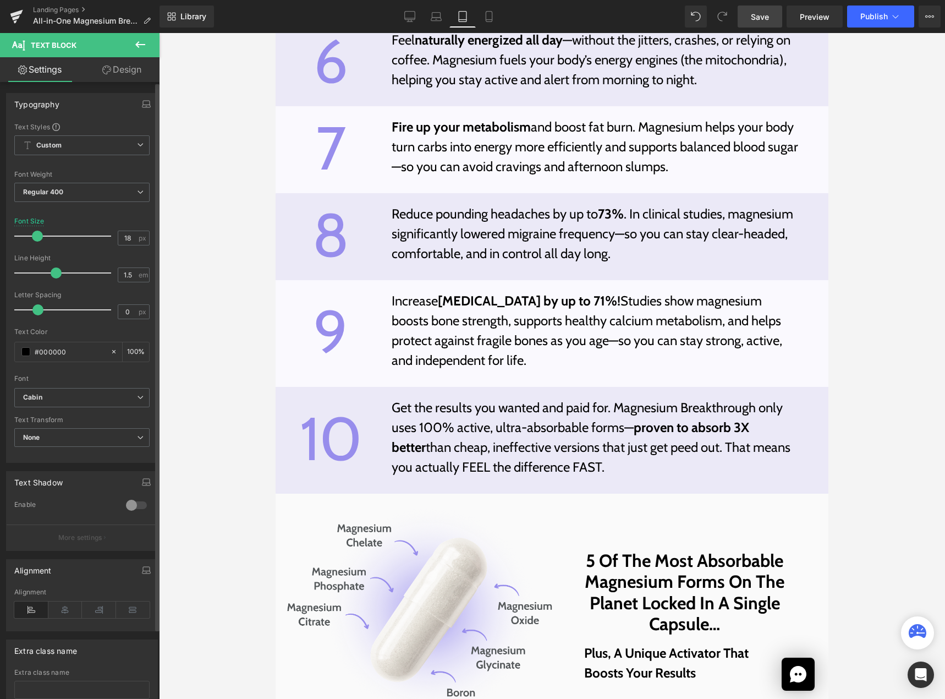
click at [417, 21] on link "Desktop" at bounding box center [410, 17] width 26 height 22
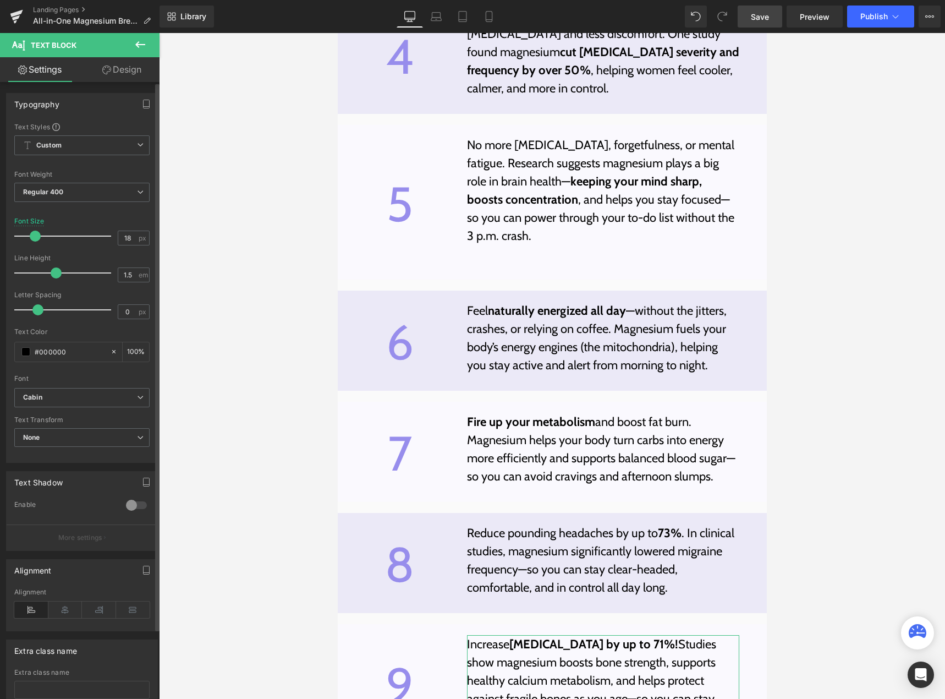
scroll to position [3481, 0]
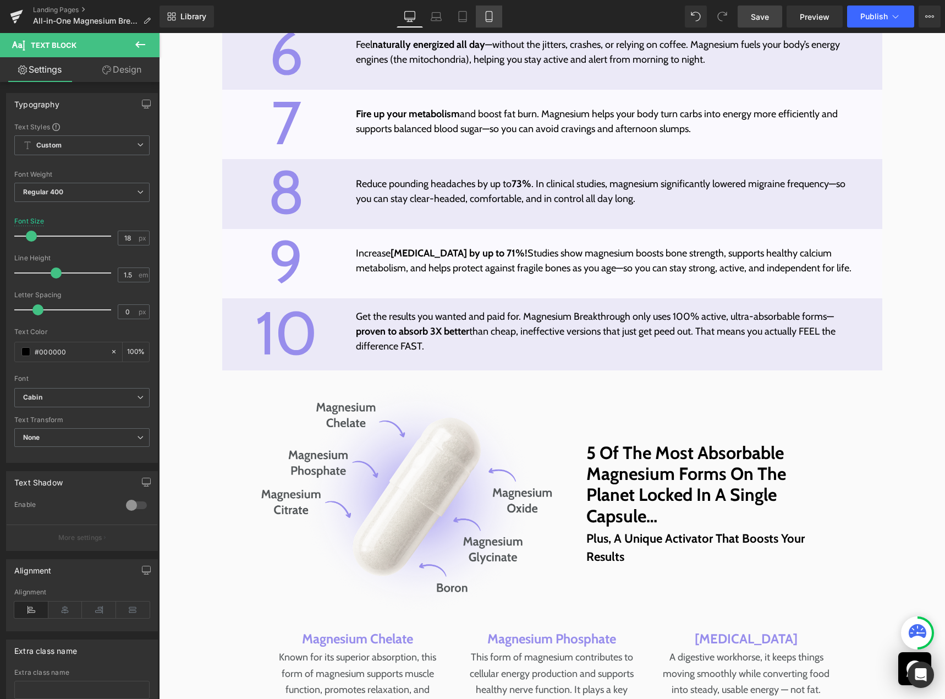
click at [496, 24] on link "Mobile" at bounding box center [489, 17] width 26 height 22
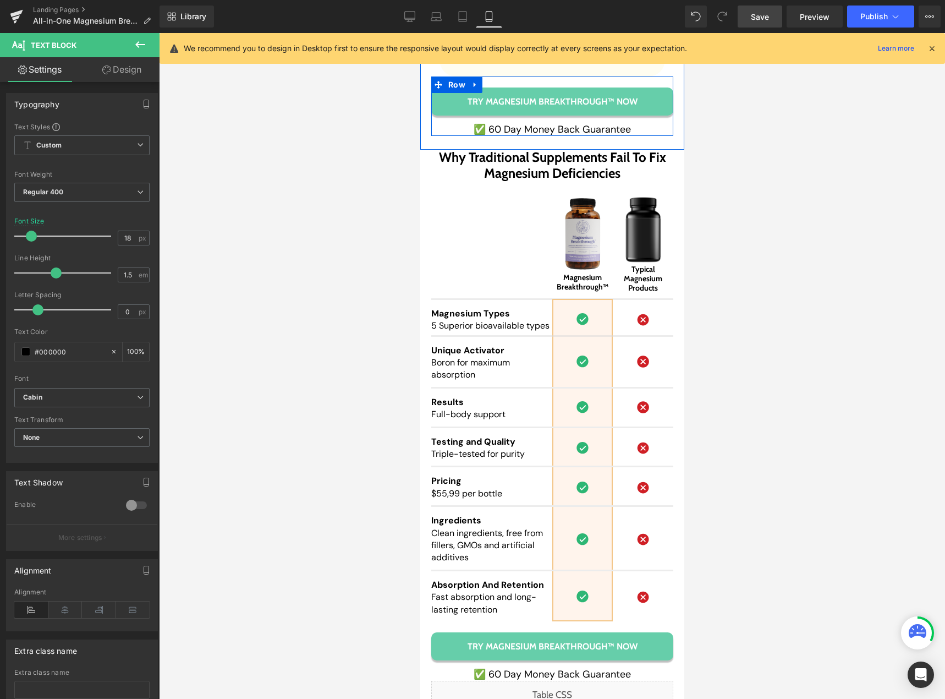
scroll to position [10546, 0]
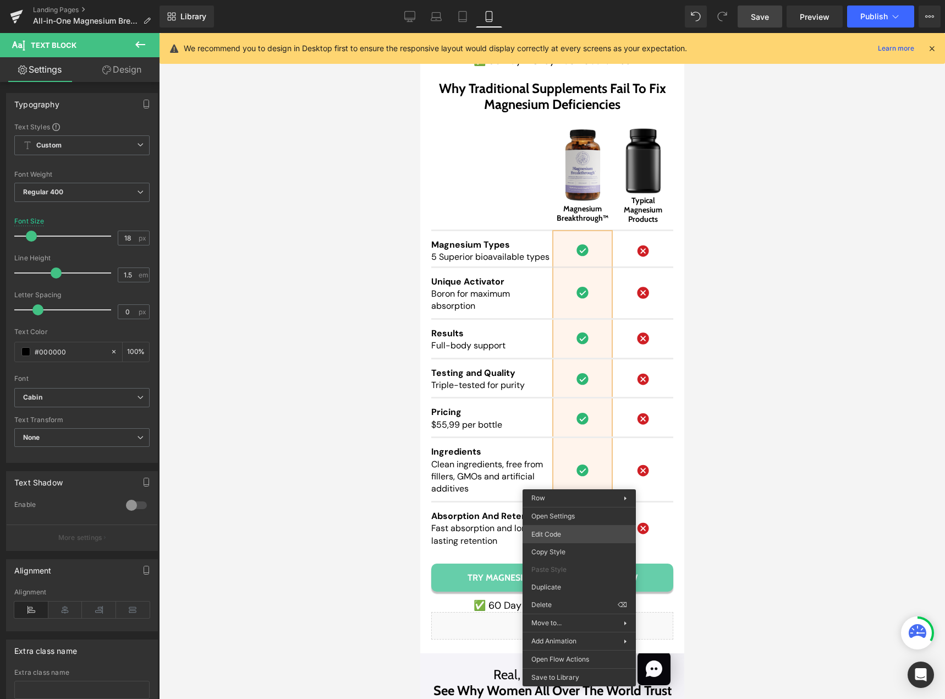
click at [570, 528] on body "Button You are previewing how the will restyle your page. You can not edit Elem…" at bounding box center [472, 349] width 945 height 699
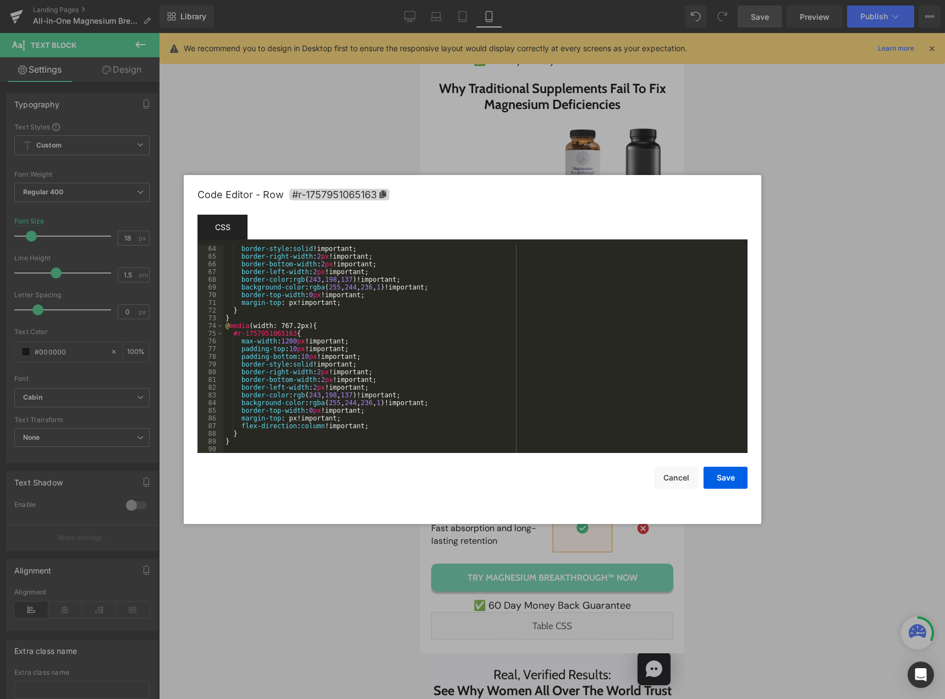
scroll to position [485, 0]
click at [660, 479] on button "Cancel" at bounding box center [676, 477] width 44 height 22
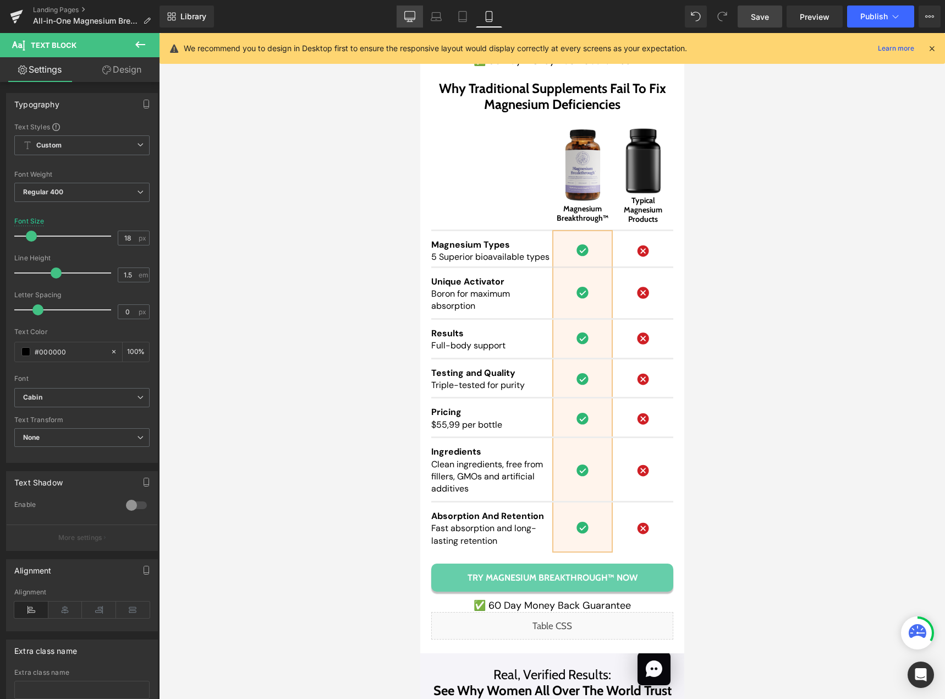
click at [406, 15] on icon at bounding box center [409, 16] width 11 height 11
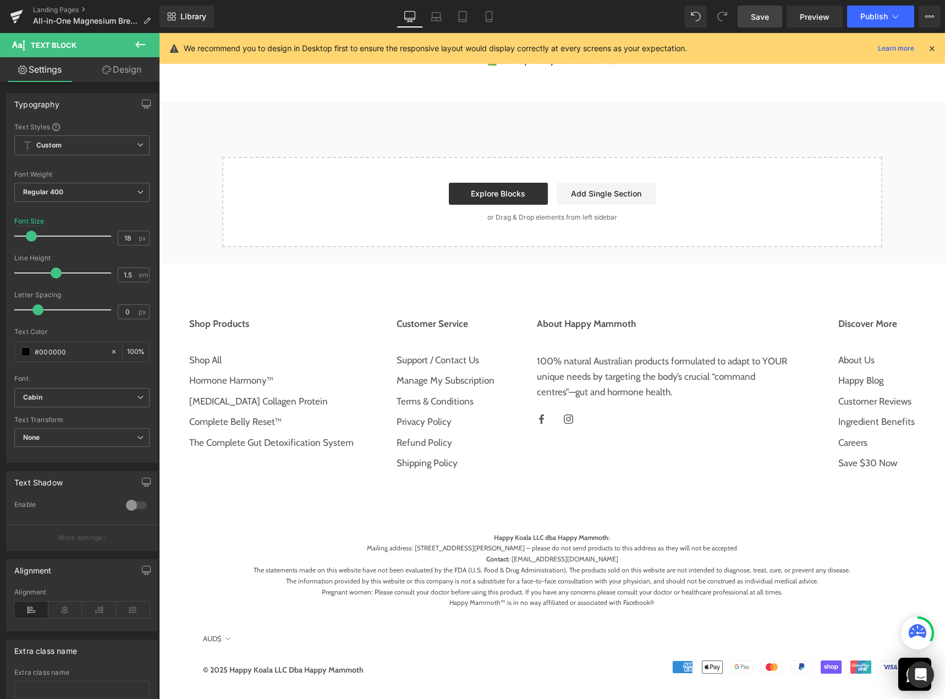
scroll to position [3481, 0]
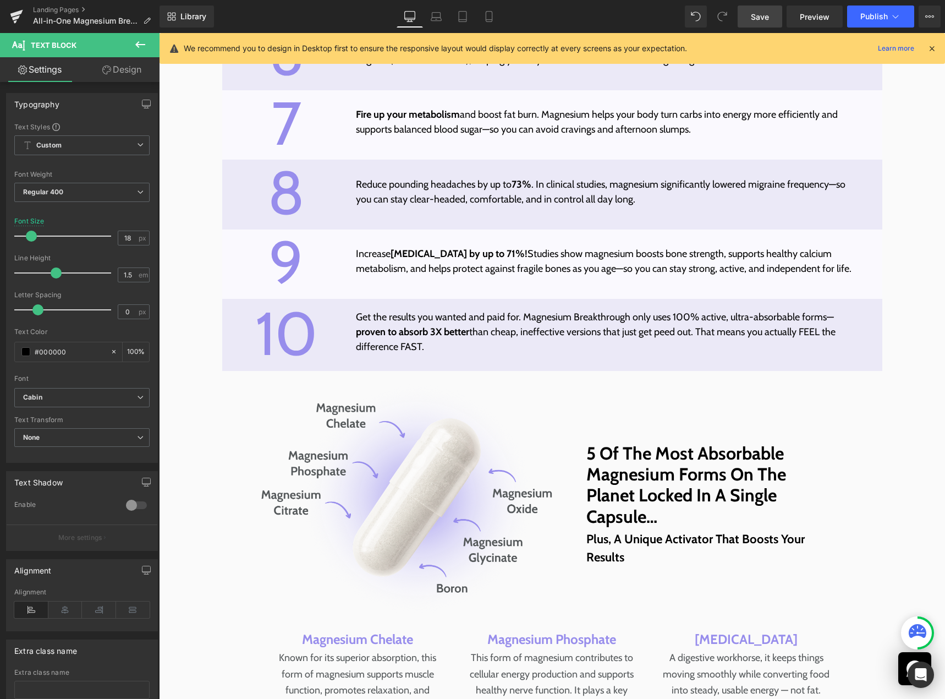
click at [623, 17] on div "Library Desktop Desktop Laptop Tablet Mobile Save Preview Publish Scheduled Vie…" at bounding box center [552, 17] width 785 height 22
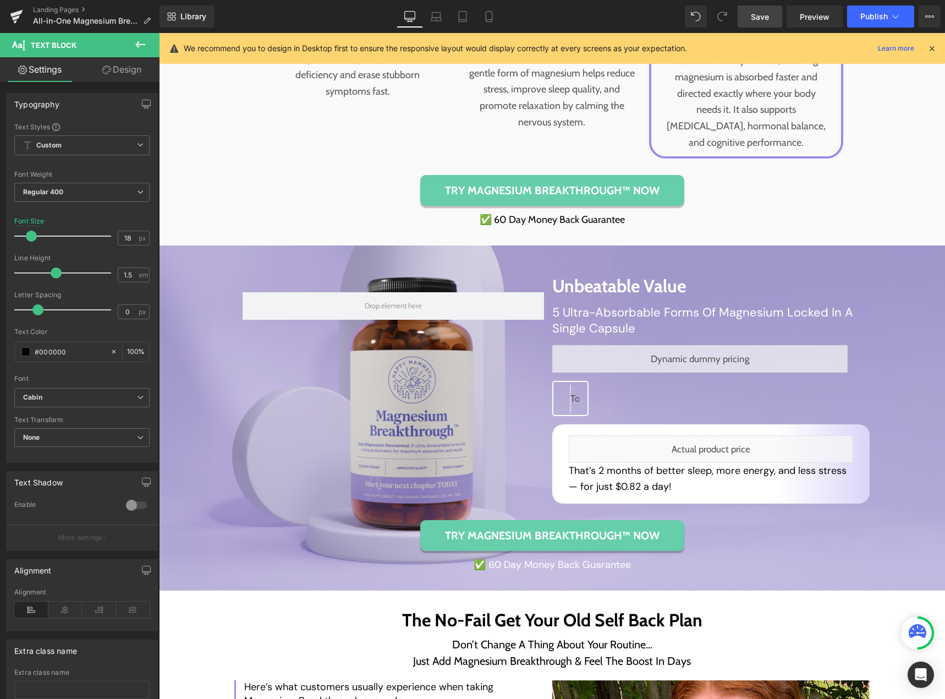
scroll to position [4251, 0]
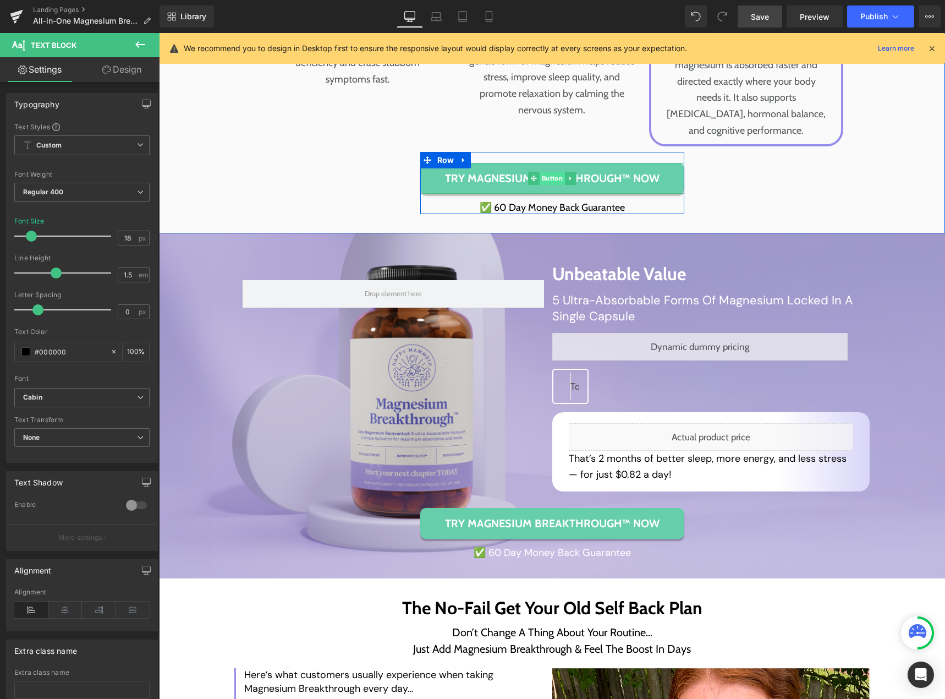
click at [546, 185] on span "Button" at bounding box center [551, 178] width 25 height 13
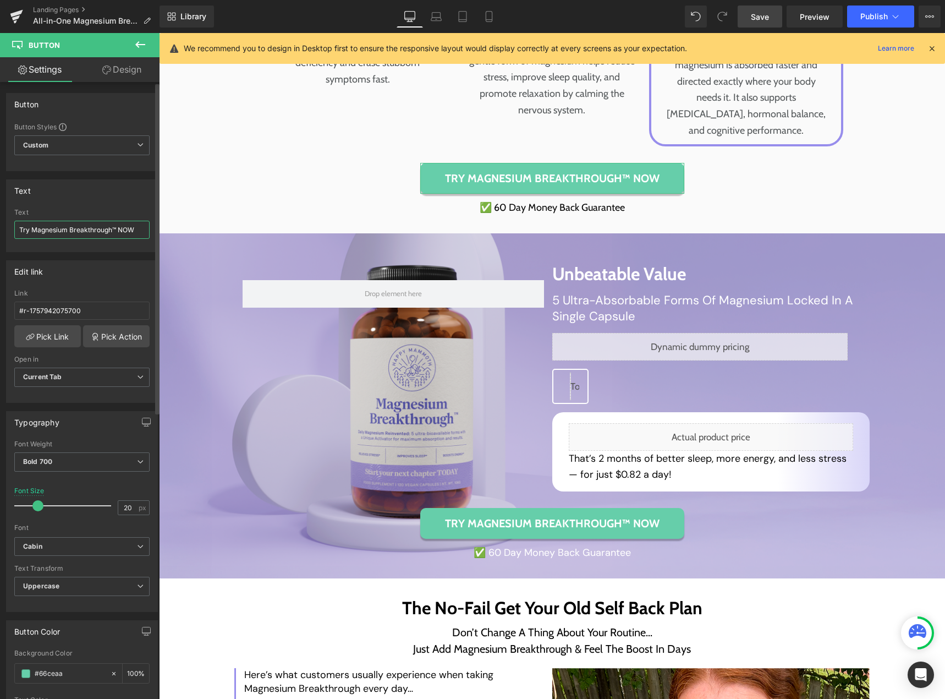
drag, startPoint x: 69, startPoint y: 228, endPoint x: 116, endPoint y: 228, distance: 46.2
click at [116, 228] on input "Try Magnesium Breakthrough™ NOW" at bounding box center [81, 230] width 135 height 18
click at [561, 17] on div "Library Desktop Desktop Laptop Tablet Mobile Save Preview Publish Scheduled Vie…" at bounding box center [552, 17] width 785 height 22
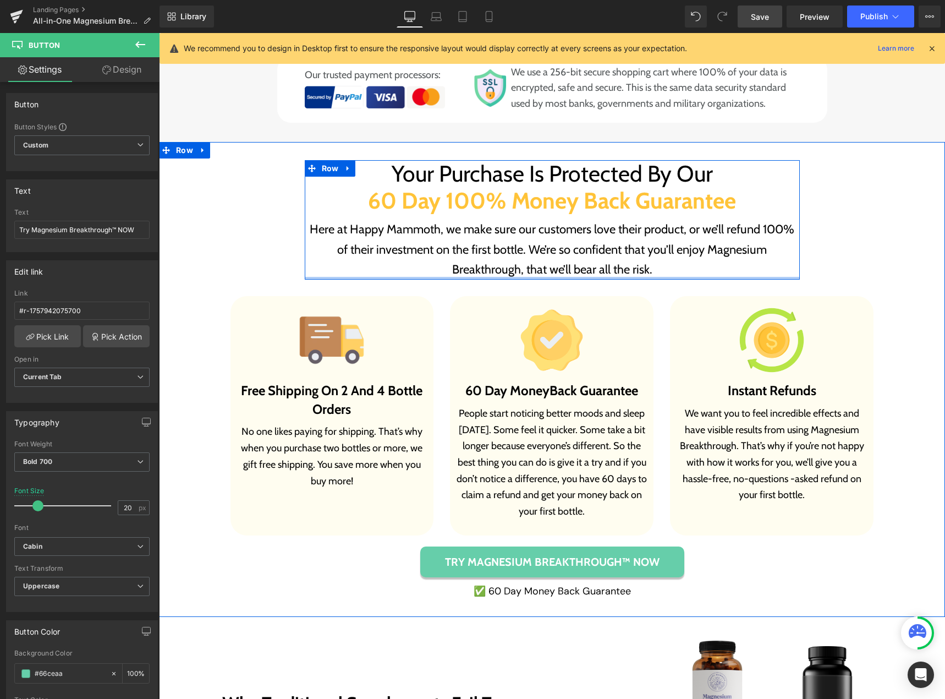
scroll to position [6693, 0]
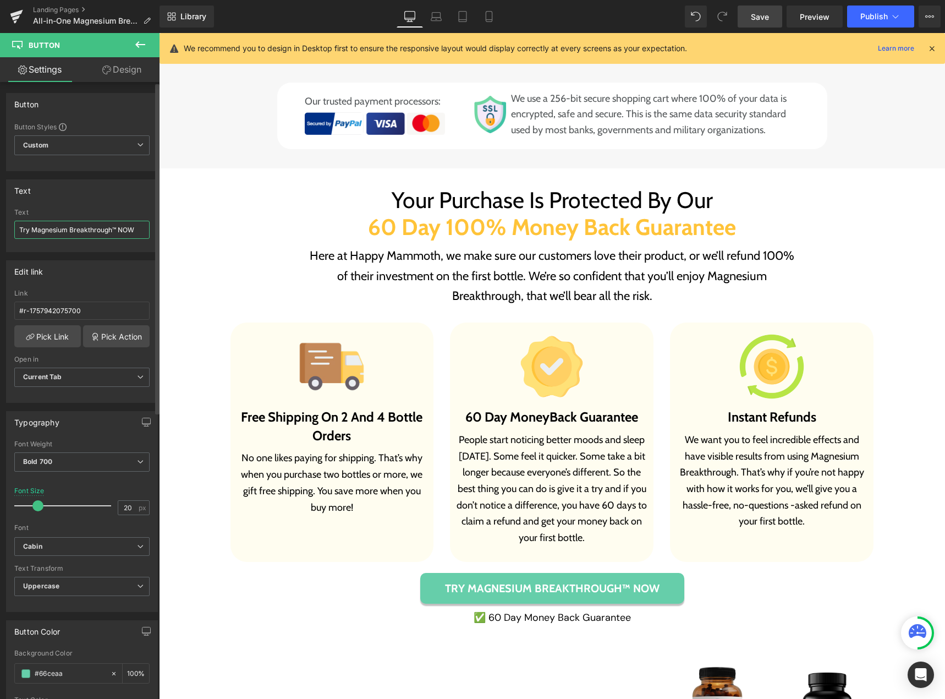
click at [114, 229] on input "Try Magnesium Breakthrough™ NOW" at bounding box center [81, 230] width 135 height 18
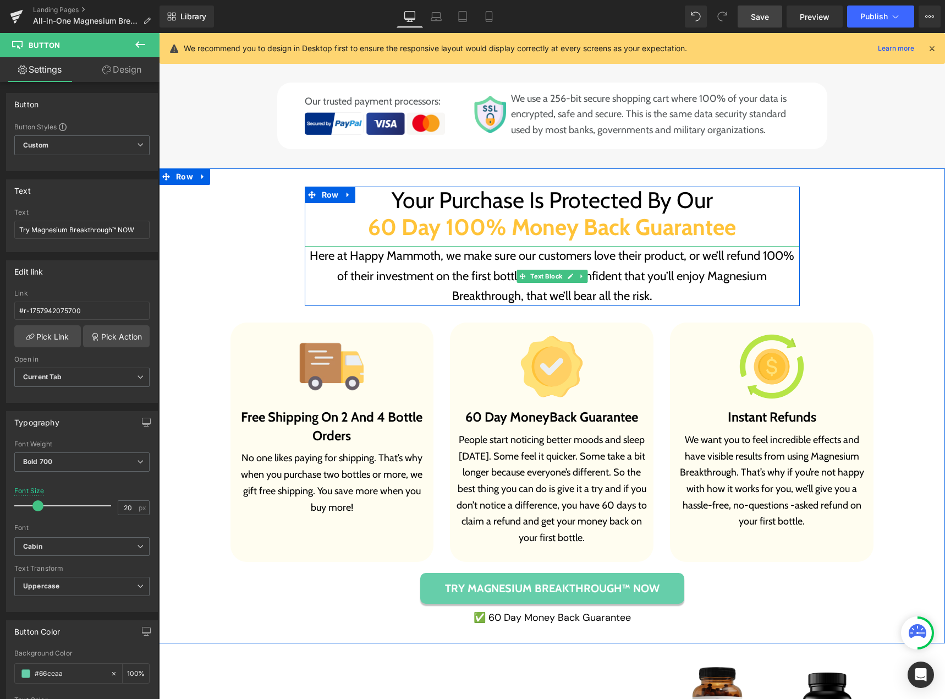
click at [509, 292] on p "Here at Happy Mammoth, we make sure our customers love their product, or we’ll …" at bounding box center [552, 276] width 495 height 60
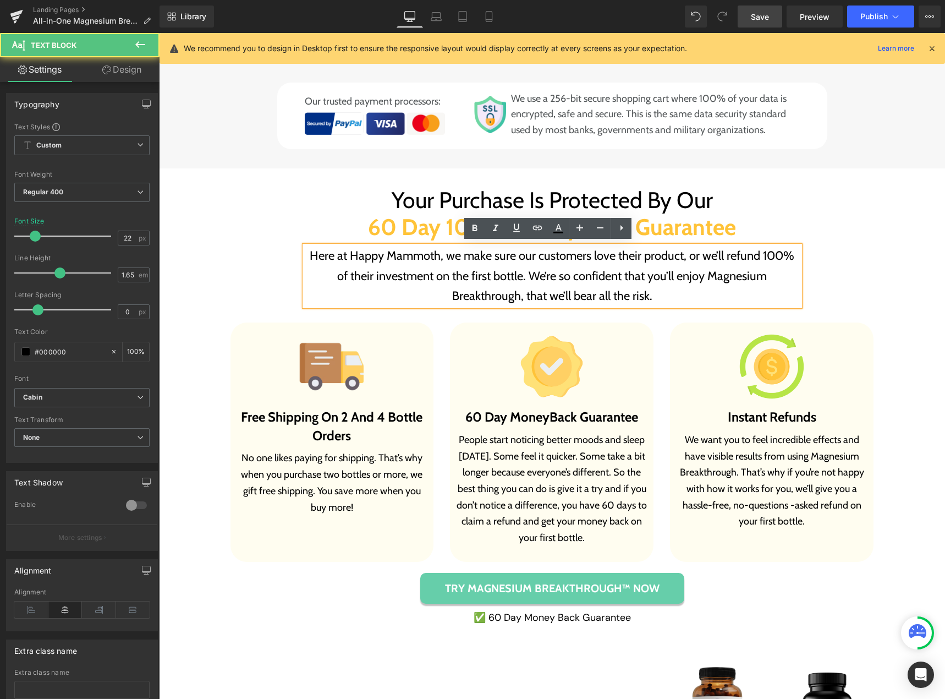
click at [515, 292] on p "Here at Happy Mammoth, we make sure our customers love their product, or we’ll …" at bounding box center [552, 276] width 495 height 60
paste div
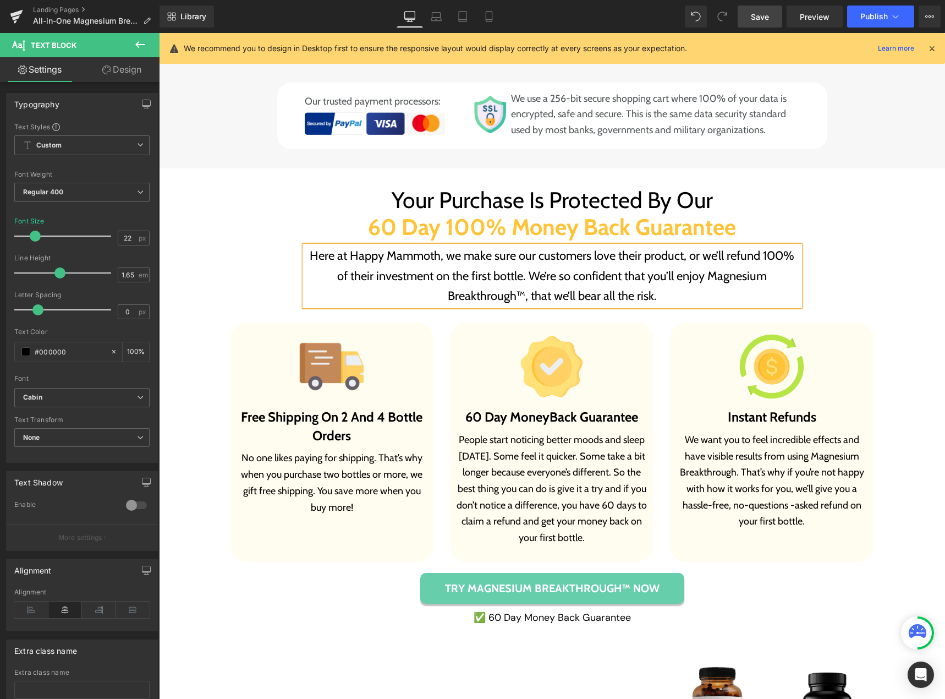
scroll to position [465, 0]
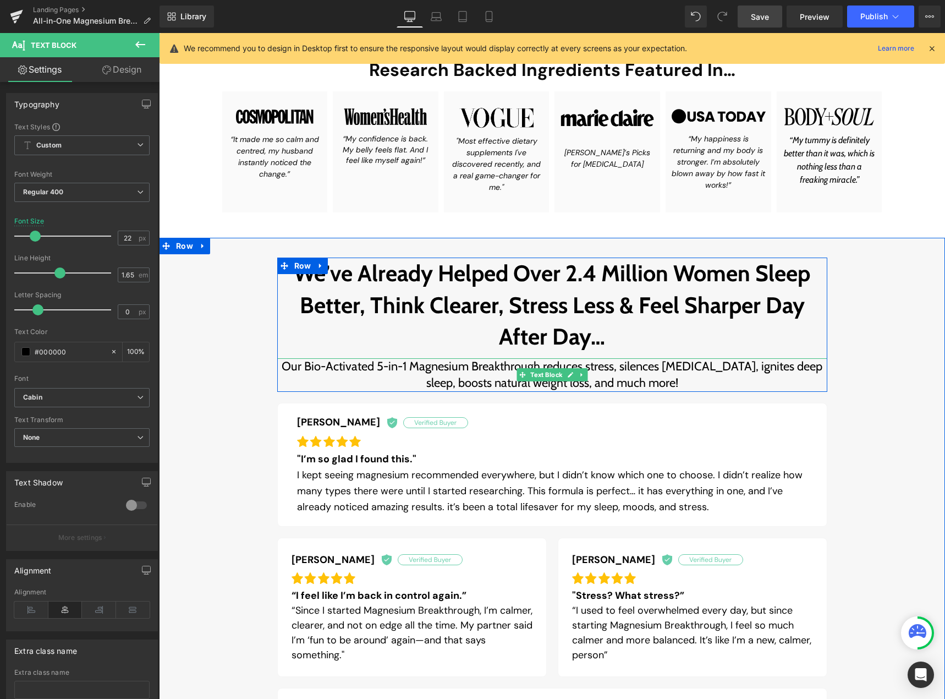
click at [539, 365] on font "Our Bio-Activated 5-in-1 Magnesium Breakthrough reduces stress, silences [MEDIC…" at bounding box center [552, 375] width 541 height 32
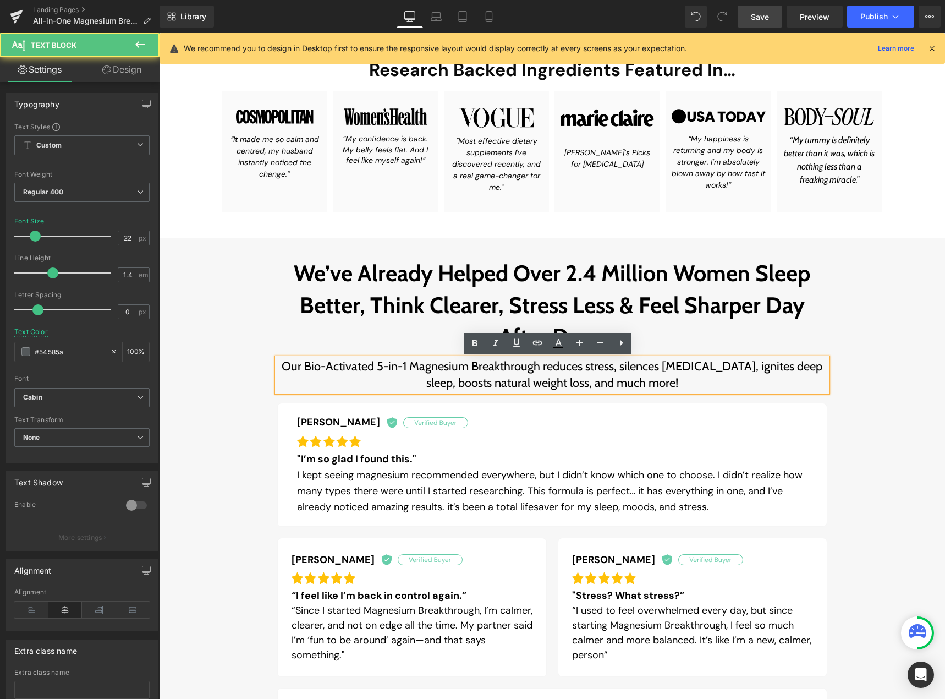
click at [539, 365] on font "Our Bio-Activated 5-in-1 Magnesium Breakthrough reduces stress, silences [MEDIC…" at bounding box center [552, 375] width 541 height 32
click at [540, 365] on font "Our Bio-Activated 5-in-1 Magnesium Breakthrough reduces stress, silences [MEDIC…" at bounding box center [552, 375] width 541 height 32
paste div
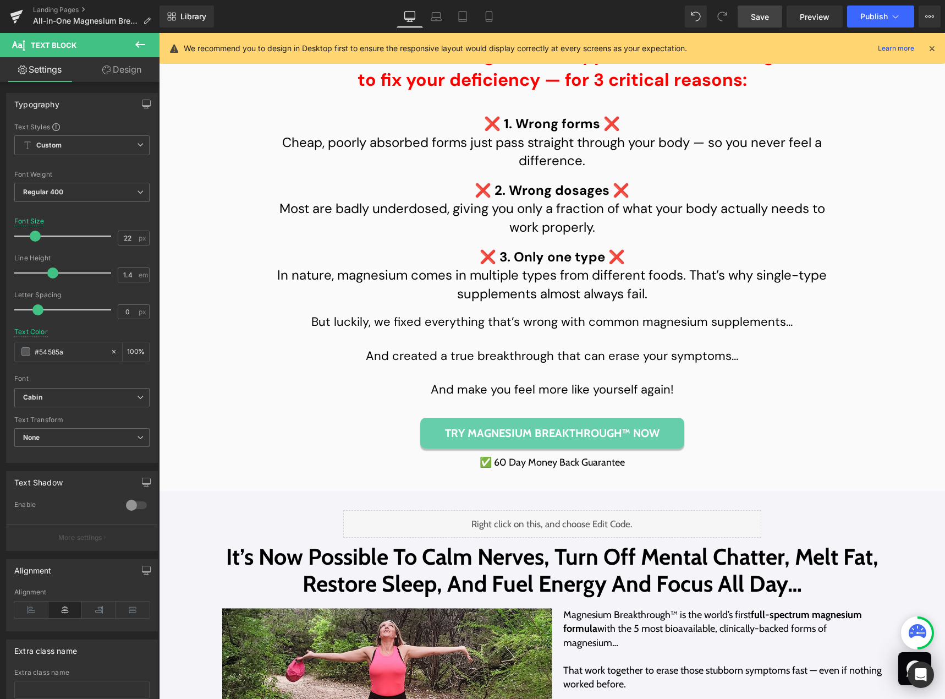
scroll to position [3442, 0]
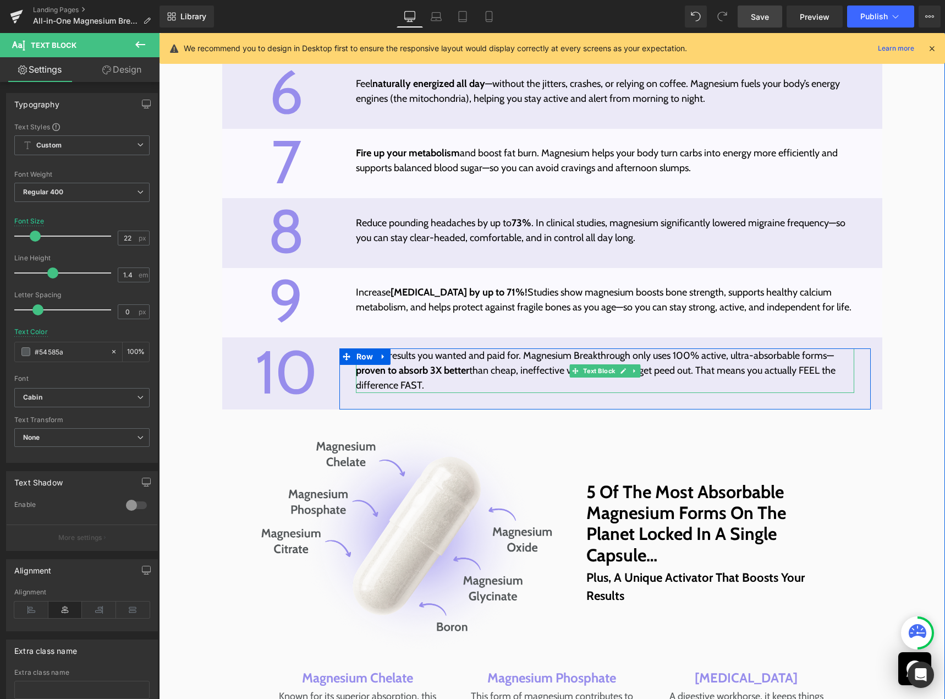
click at [625, 365] on p "Get the results you wanted and paid for. Magnesium Breakthrough only uses 100% …" at bounding box center [605, 370] width 499 height 45
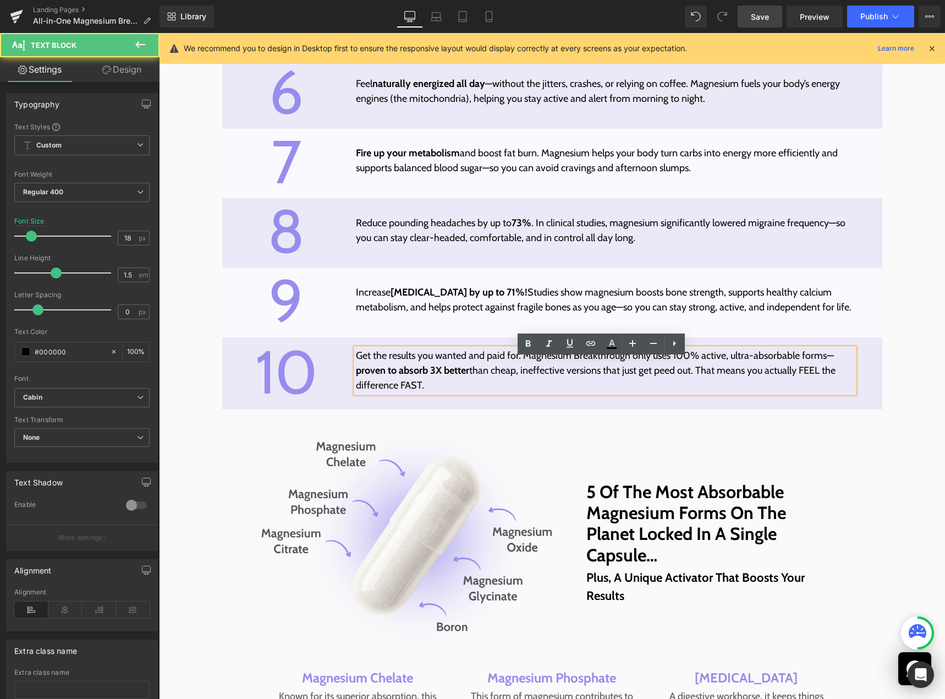
click at [625, 365] on p "Get the results you wanted and paid for. Magnesium Breakthrough only uses 100% …" at bounding box center [605, 370] width 499 height 45
paste div
